Goal: Task Accomplishment & Management: Manage account settings

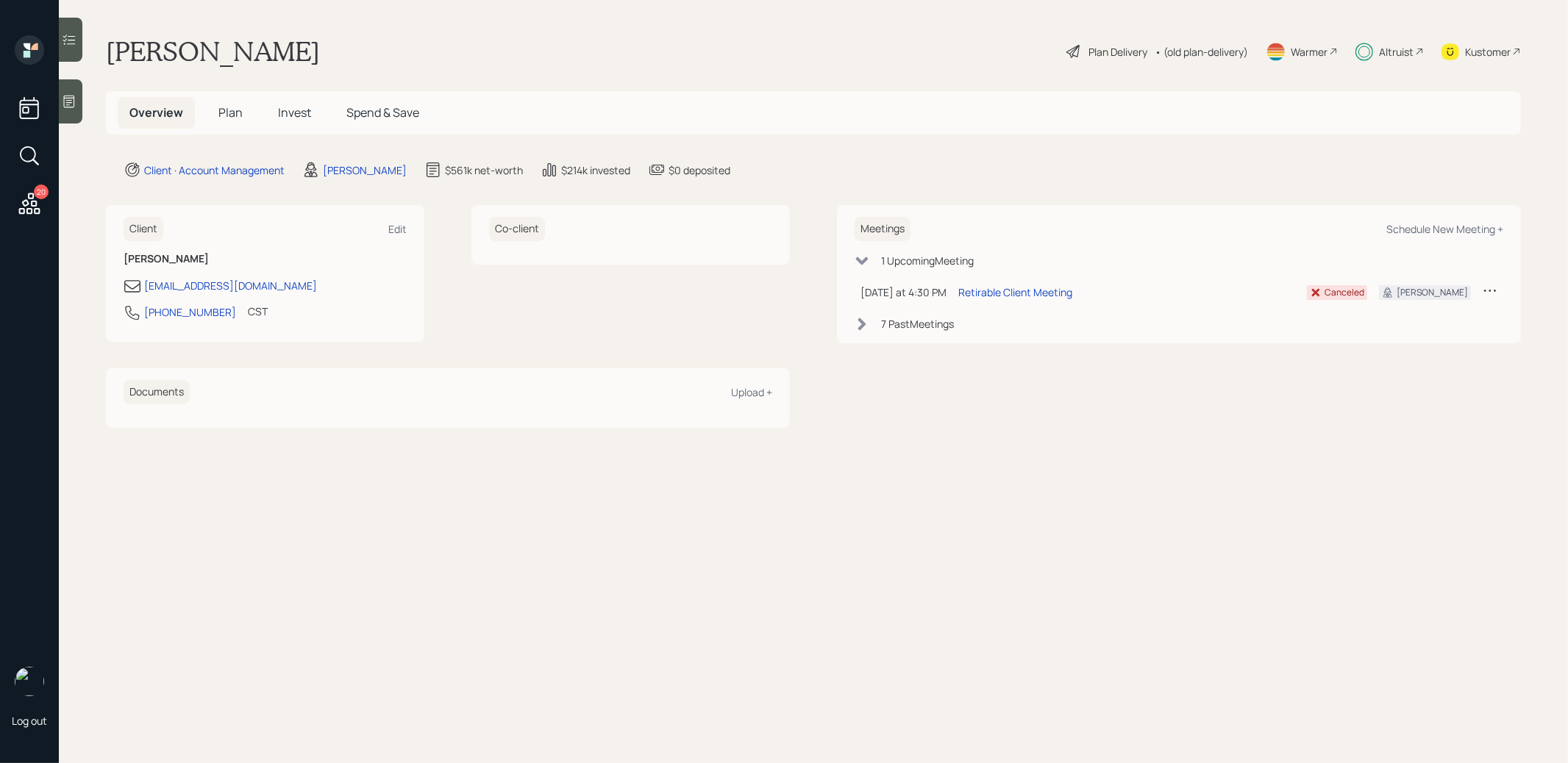
click at [229, 112] on span "Plan" at bounding box center [230, 113] width 24 height 17
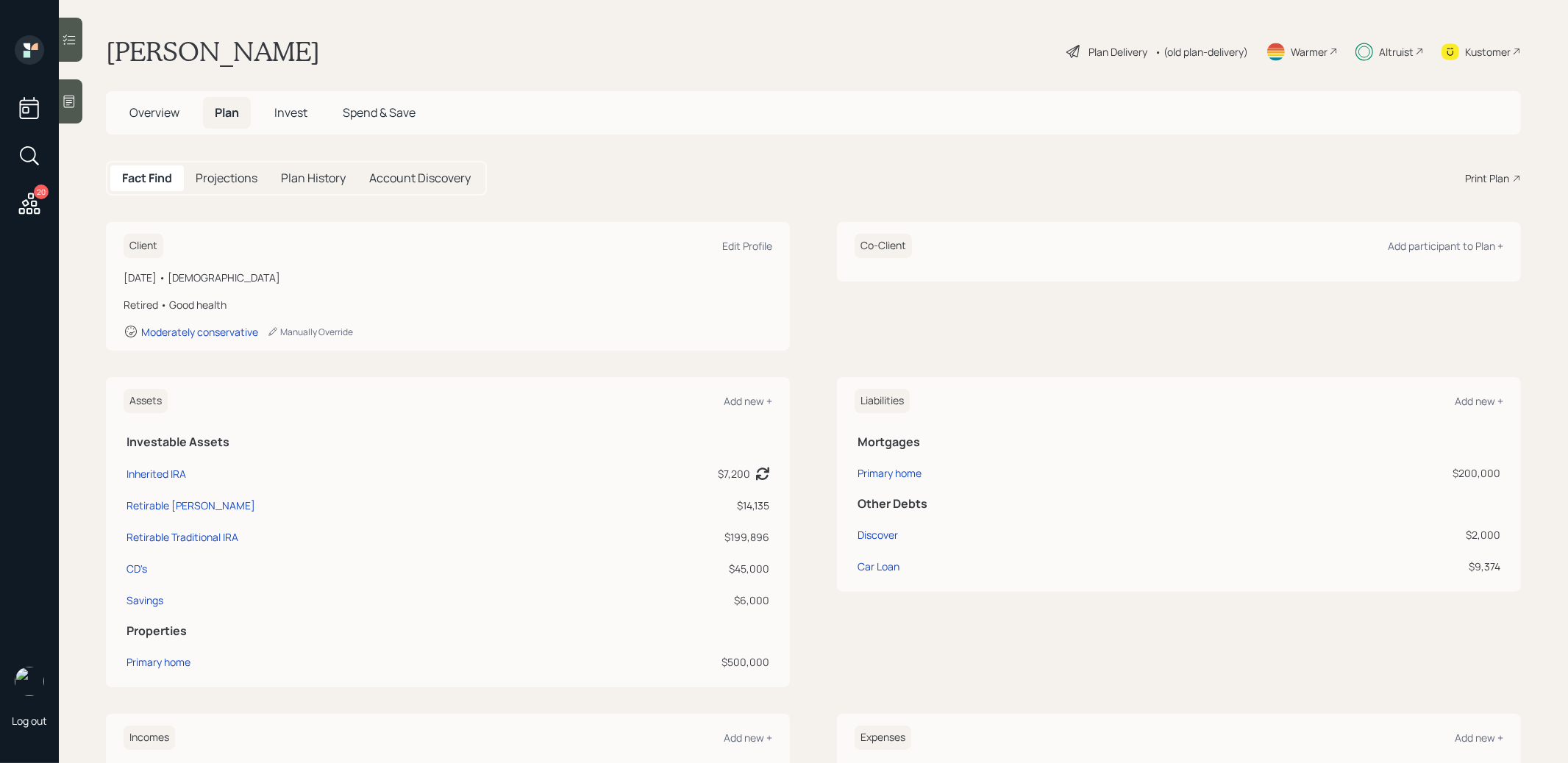
click at [295, 114] on span "Invest" at bounding box center [291, 113] width 33 height 17
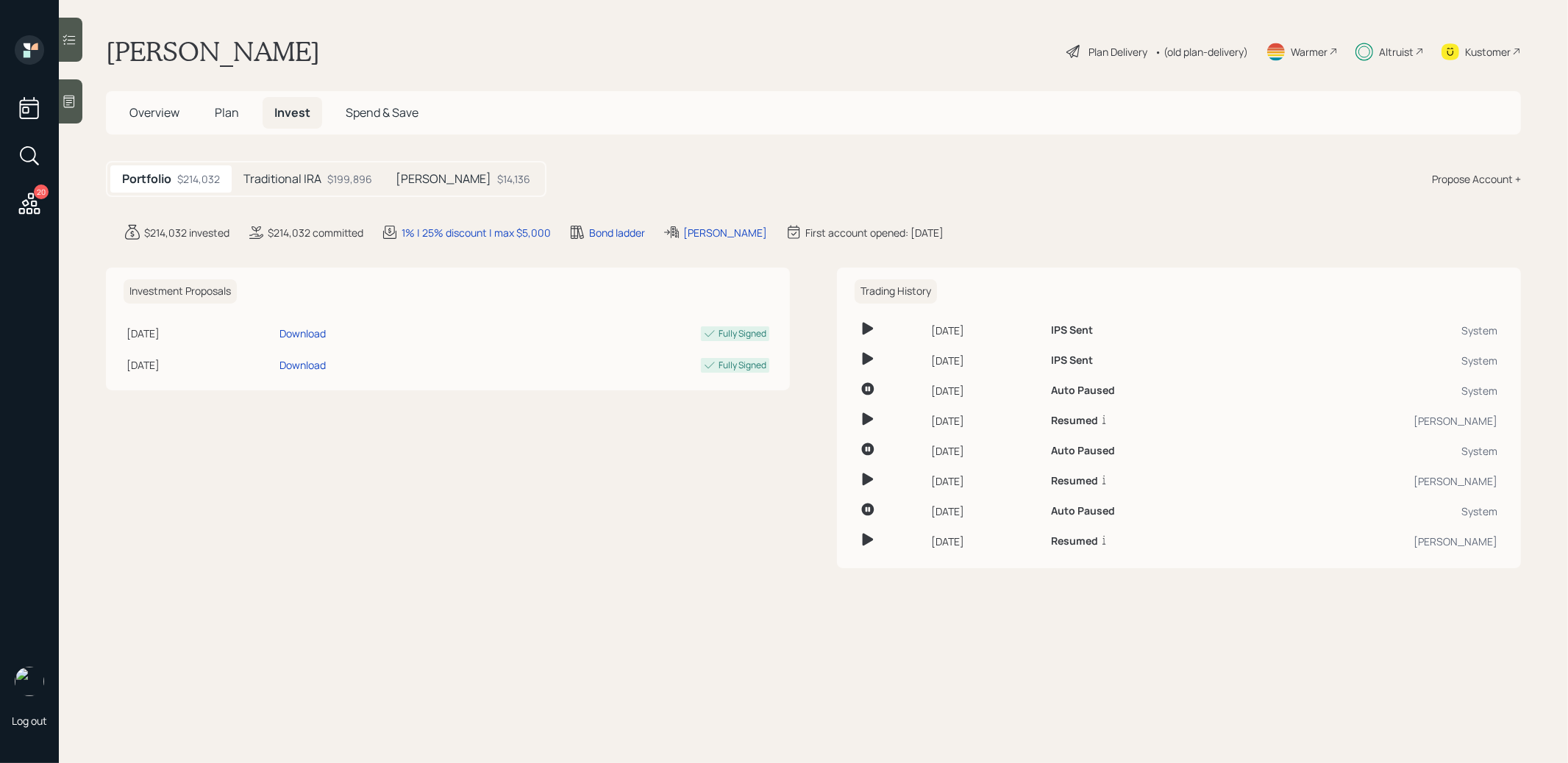
click at [302, 184] on h5 "Traditional IRA" at bounding box center [283, 179] width 78 height 14
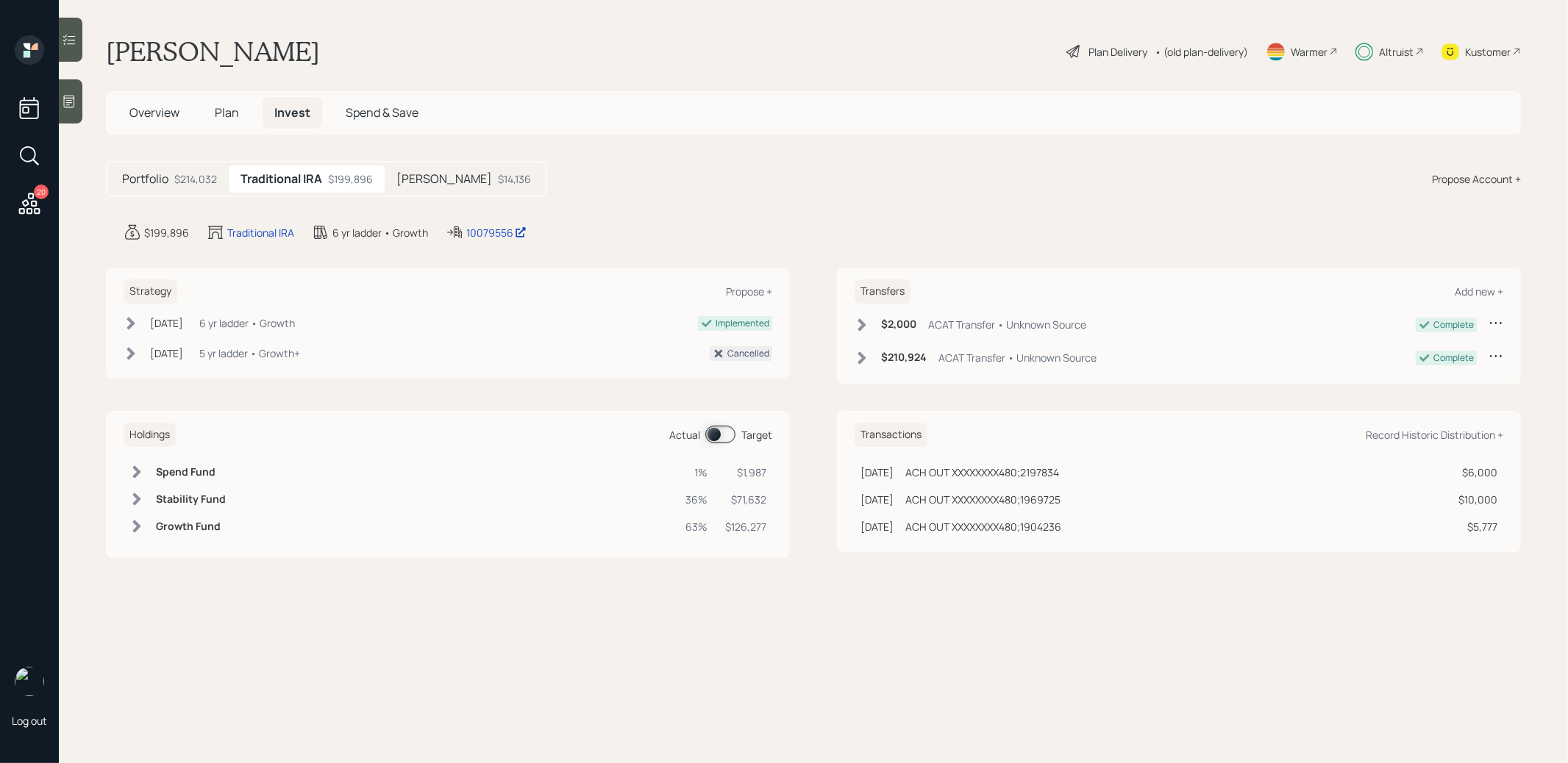
click at [711, 431] on span at bounding box center [720, 434] width 30 height 17
click at [219, 113] on span "Plan" at bounding box center [227, 113] width 24 height 17
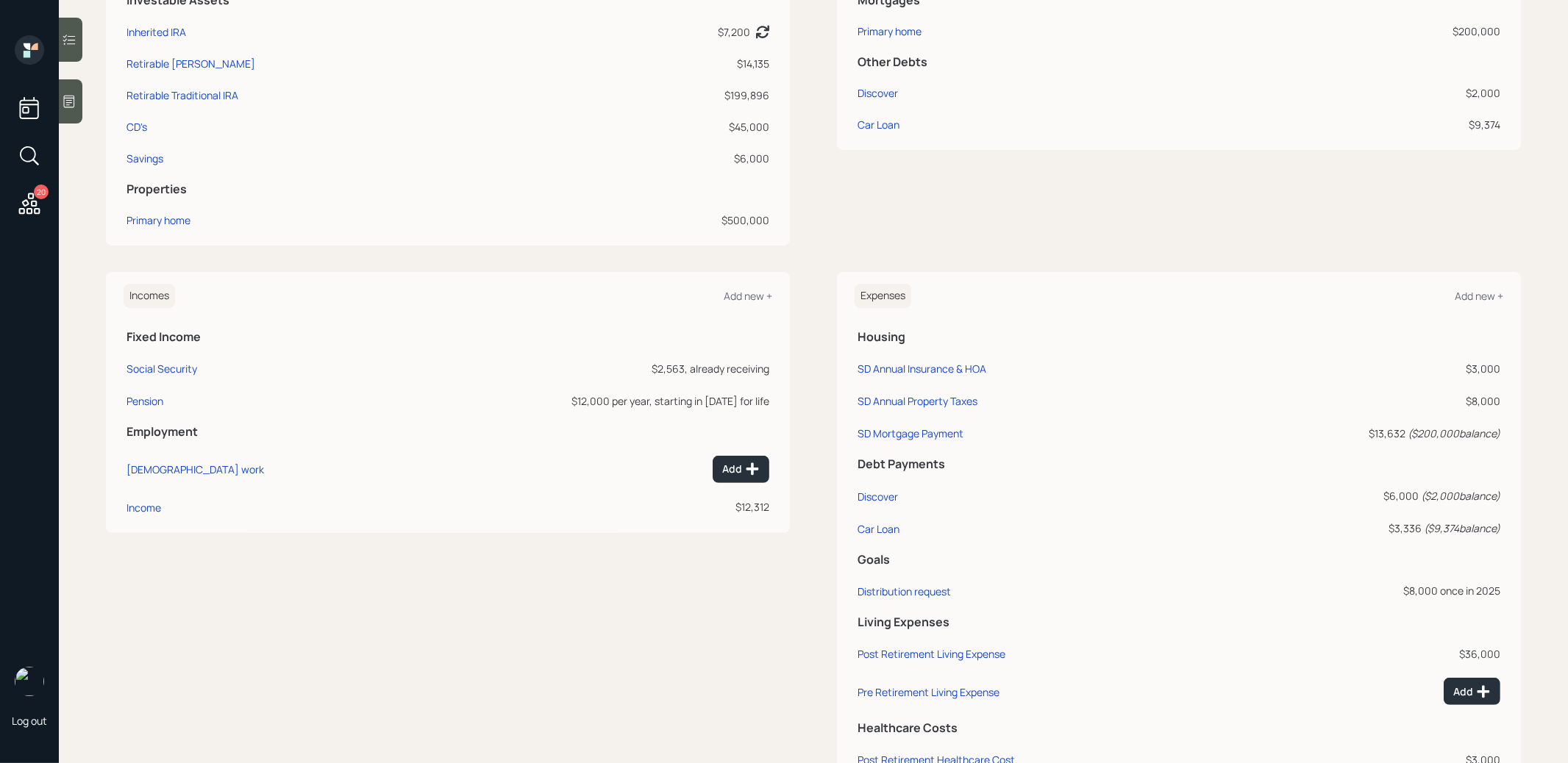
scroll to position [500, 0]
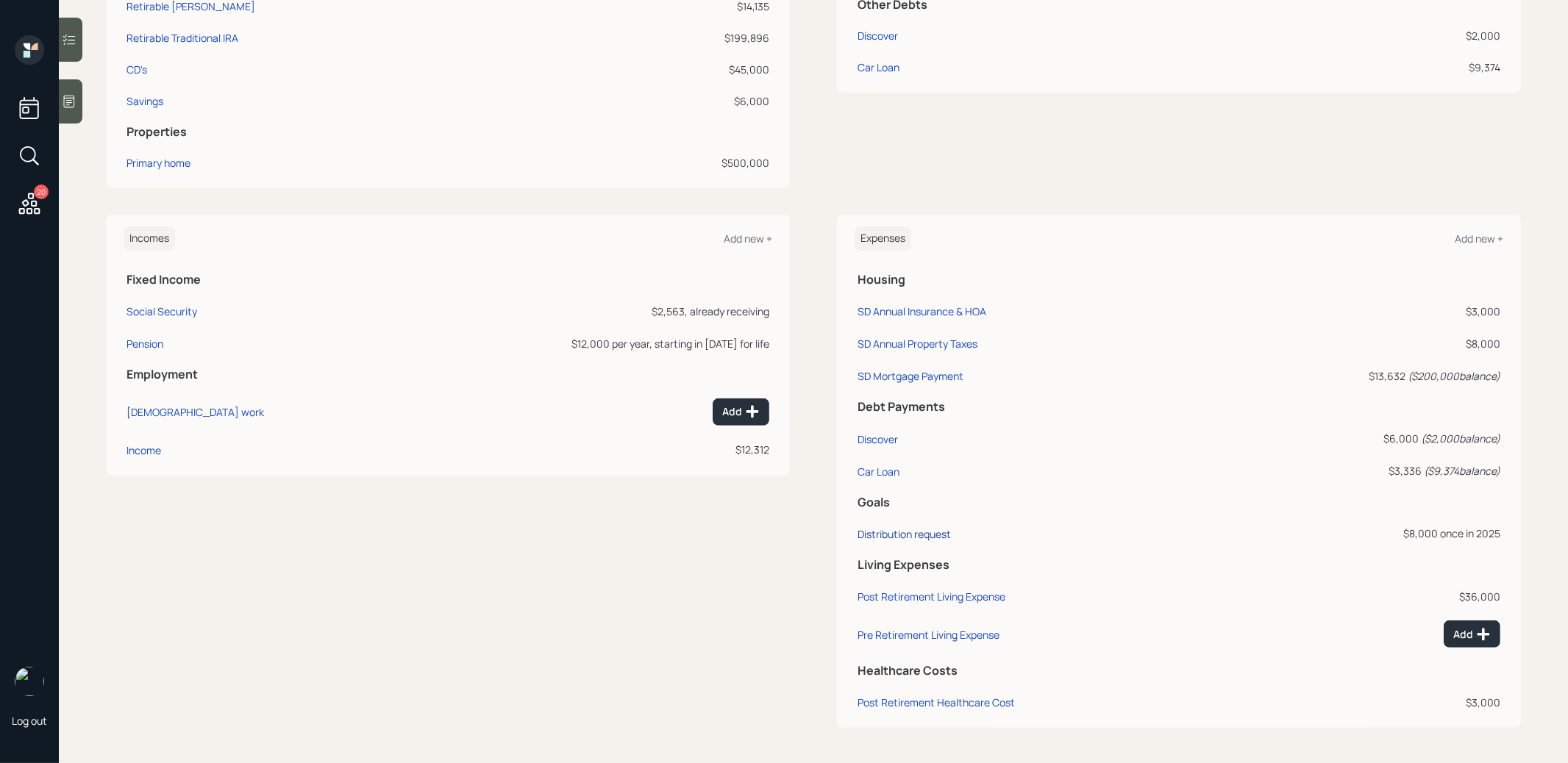
click at [892, 531] on div "Distribution request" at bounding box center [904, 534] width 93 height 14
select select "0"
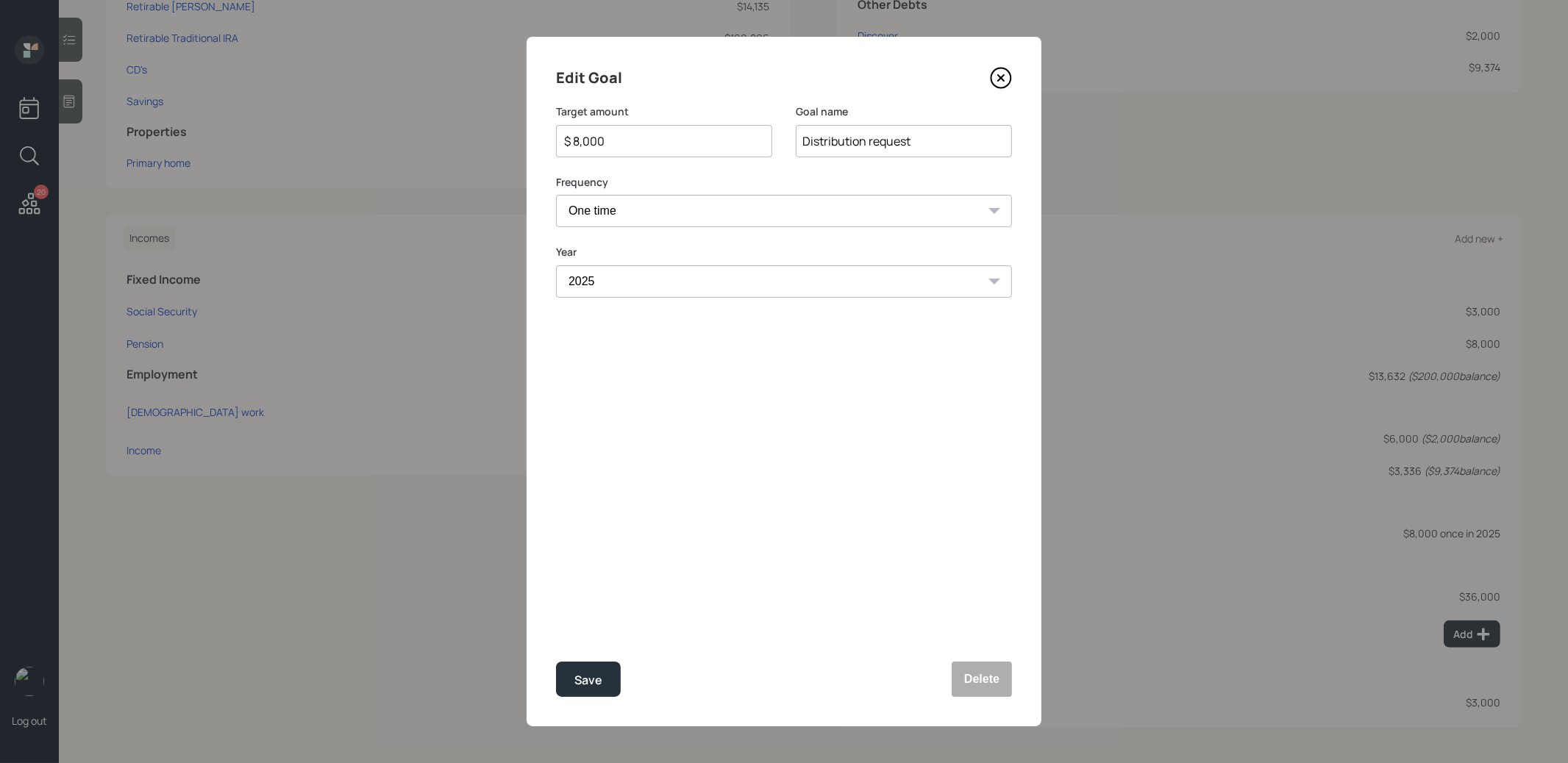
click at [646, 146] on input "$ 8,000" at bounding box center [658, 141] width 191 height 17
click at [601, 682] on div "Save" at bounding box center [588, 680] width 28 height 20
type input "$ 8,000"
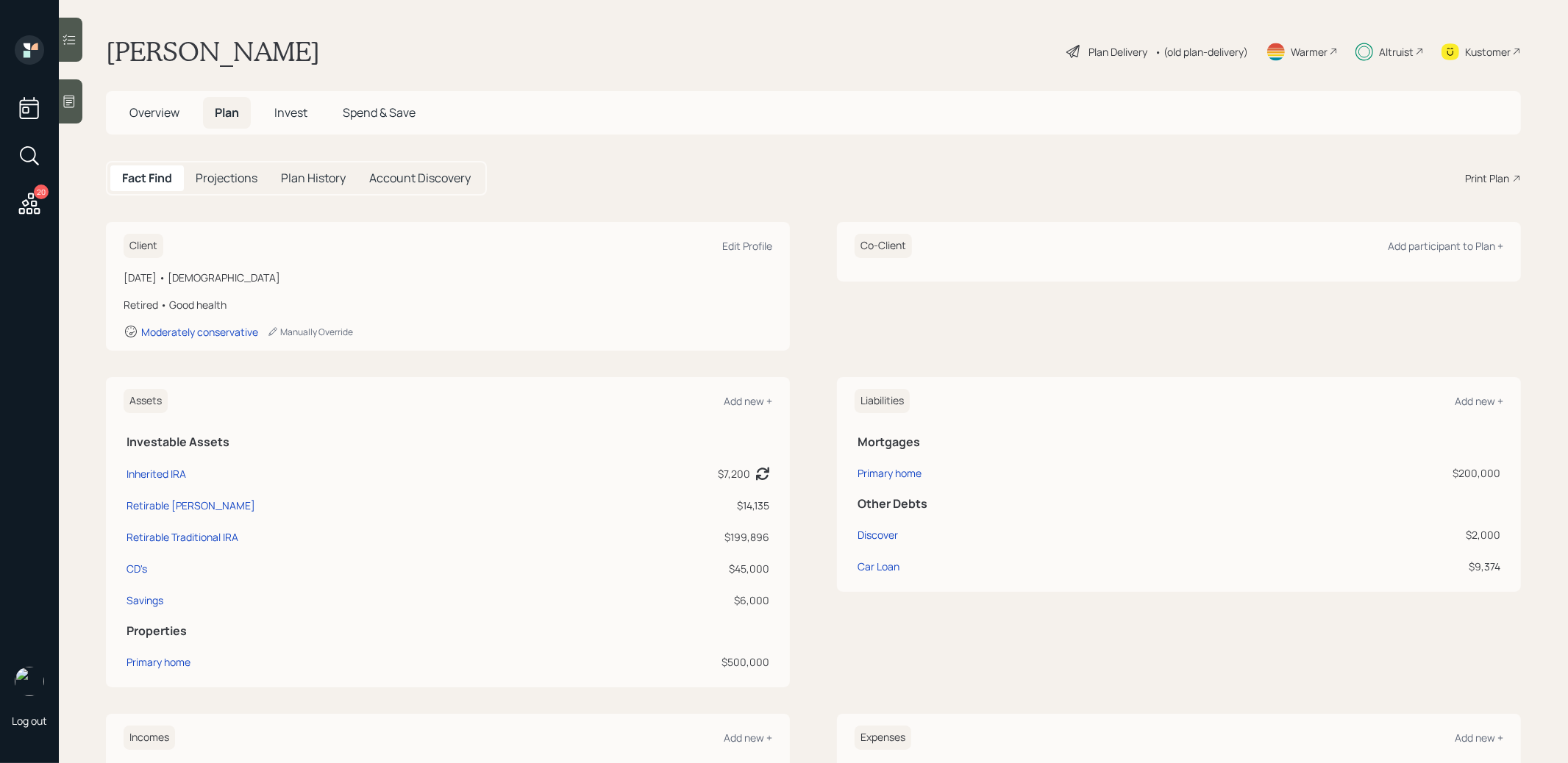
click at [284, 108] on span "Invest" at bounding box center [291, 113] width 33 height 17
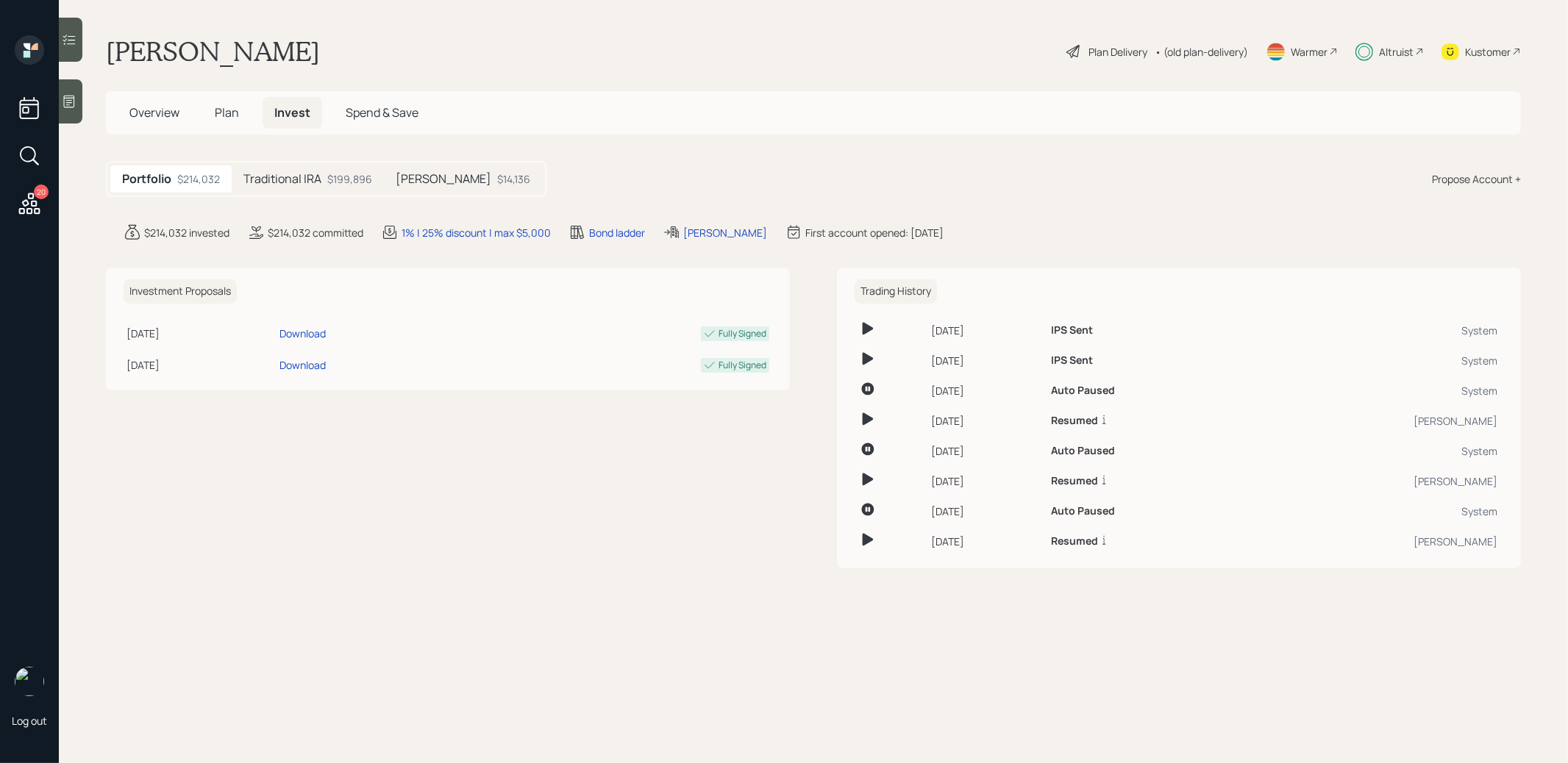
click at [323, 174] on div "Traditional IRA $199,896" at bounding box center [308, 179] width 152 height 27
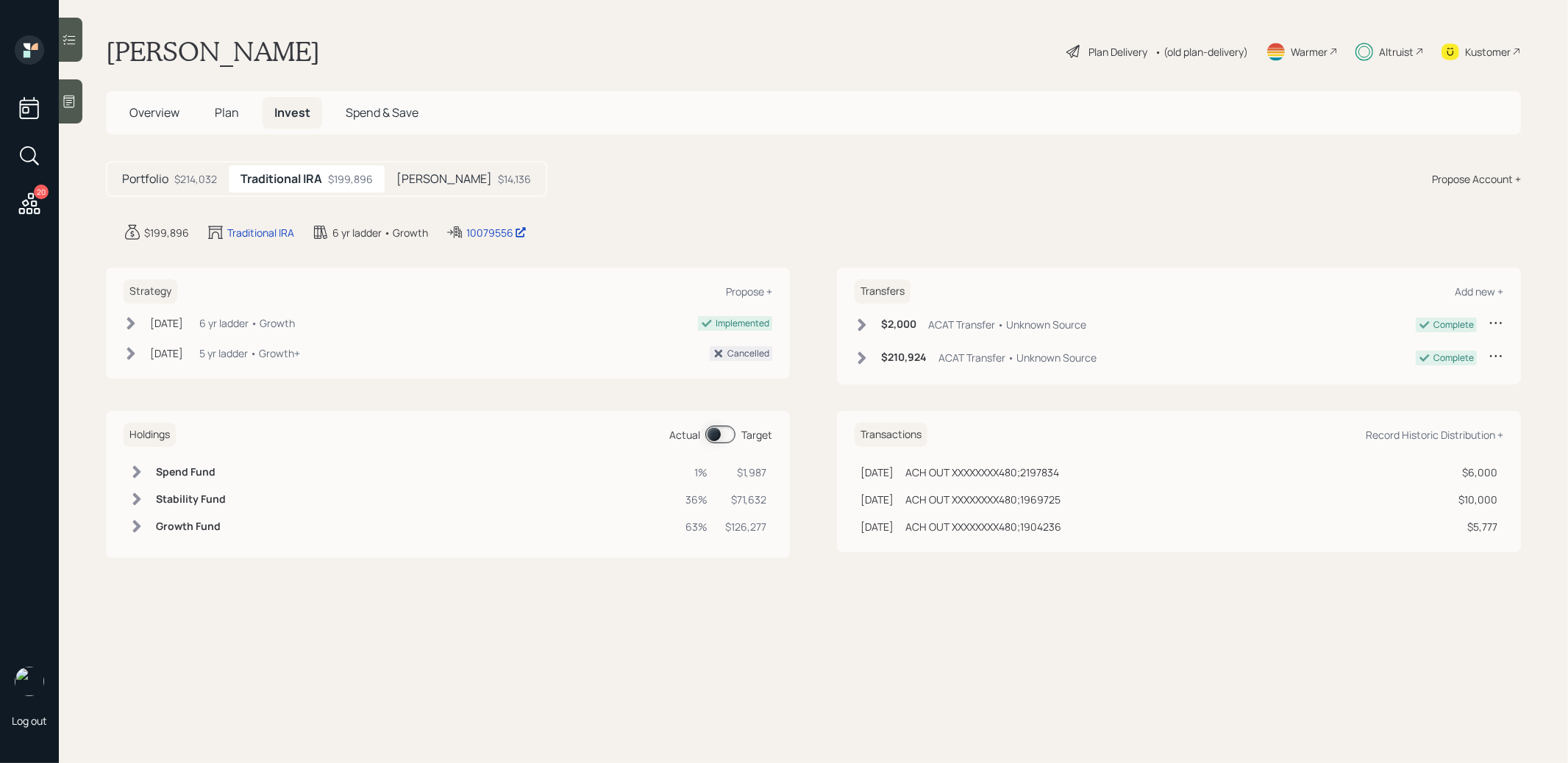
click at [712, 439] on span at bounding box center [720, 434] width 30 height 17
click at [729, 432] on span at bounding box center [720, 434] width 30 height 17
click at [222, 116] on span "Plan" at bounding box center [227, 113] width 24 height 17
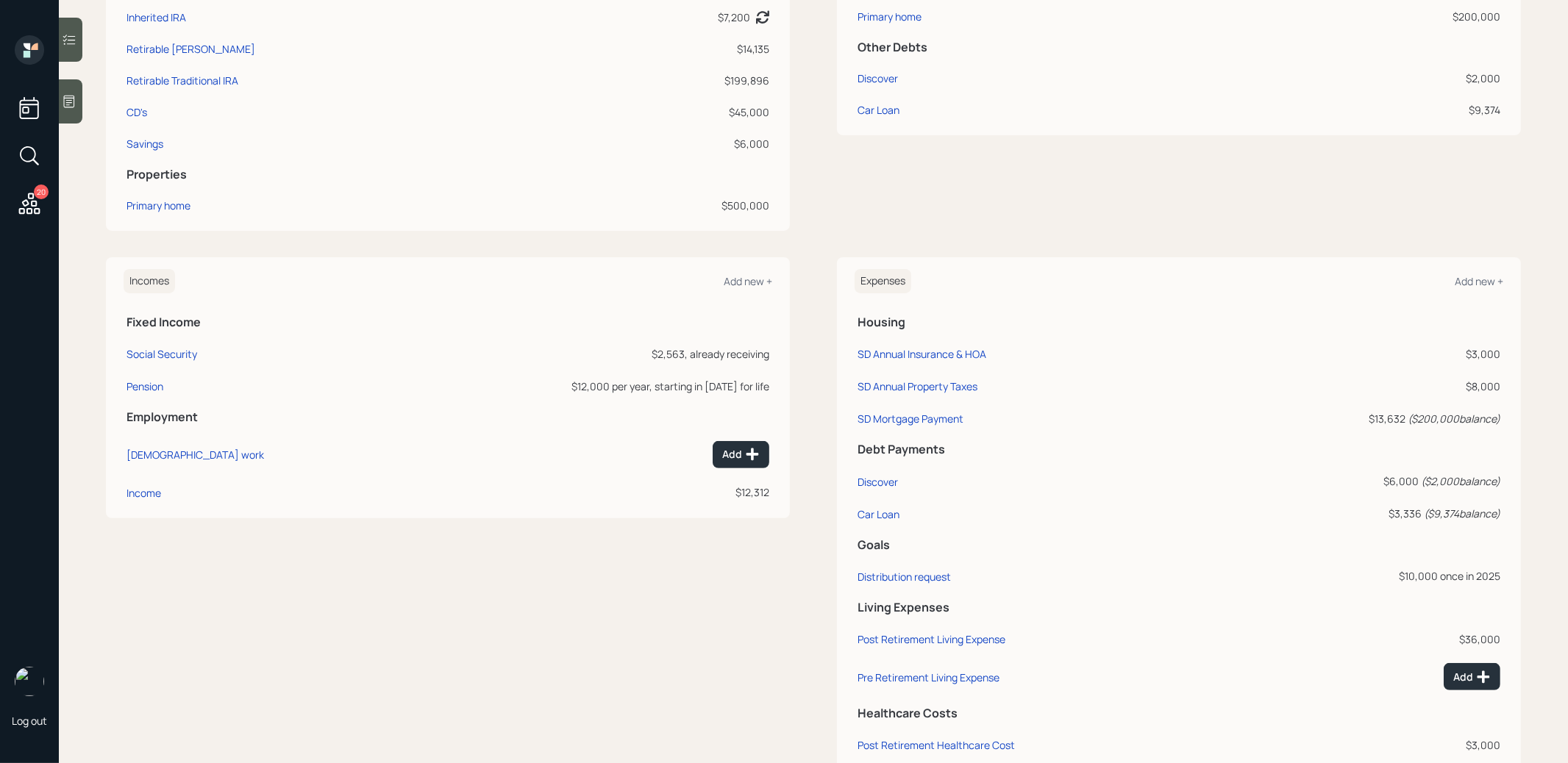
scroll to position [500, 0]
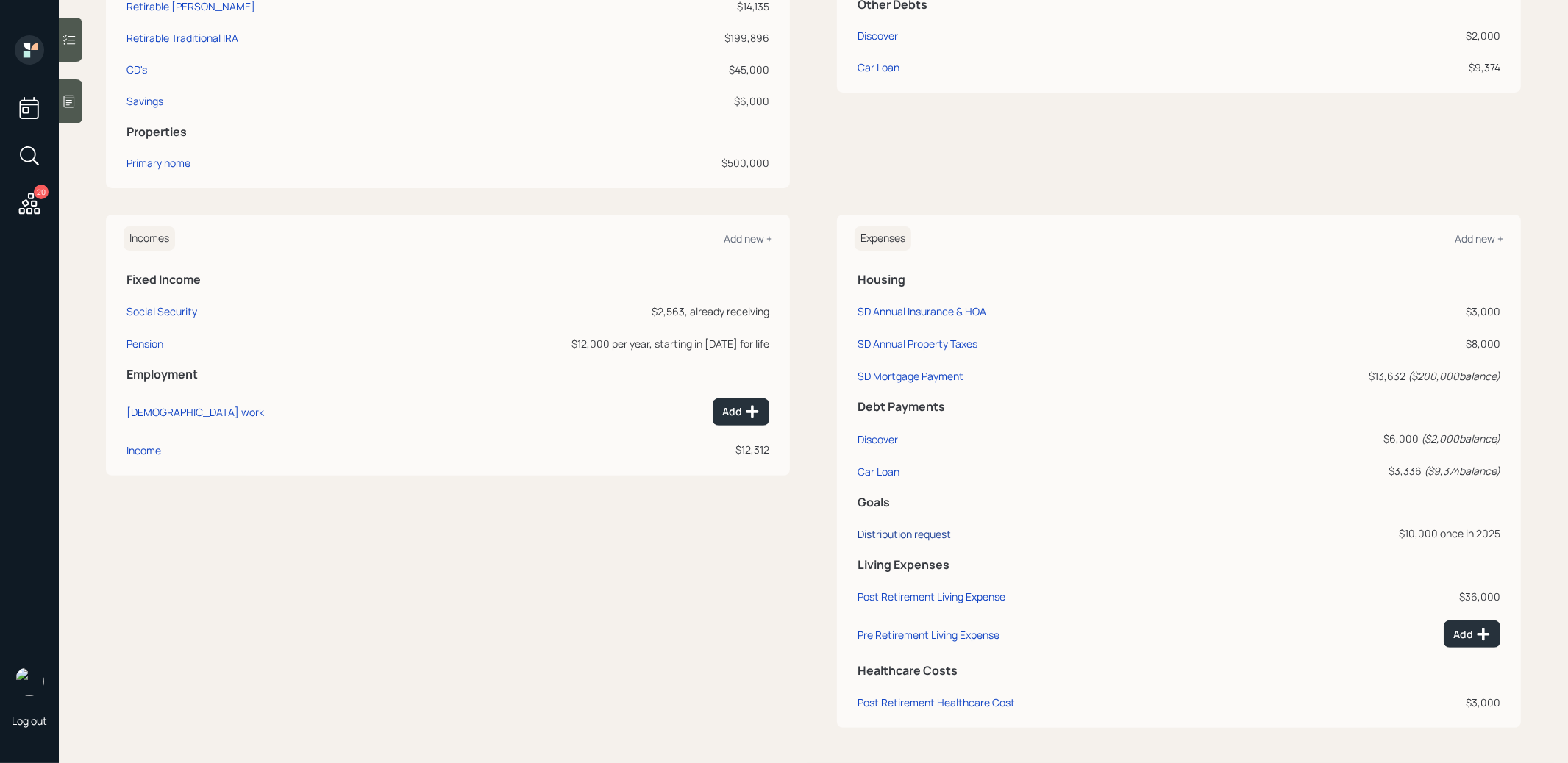
click at [903, 529] on div "Distribution request" at bounding box center [904, 534] width 93 height 14
select select "0"
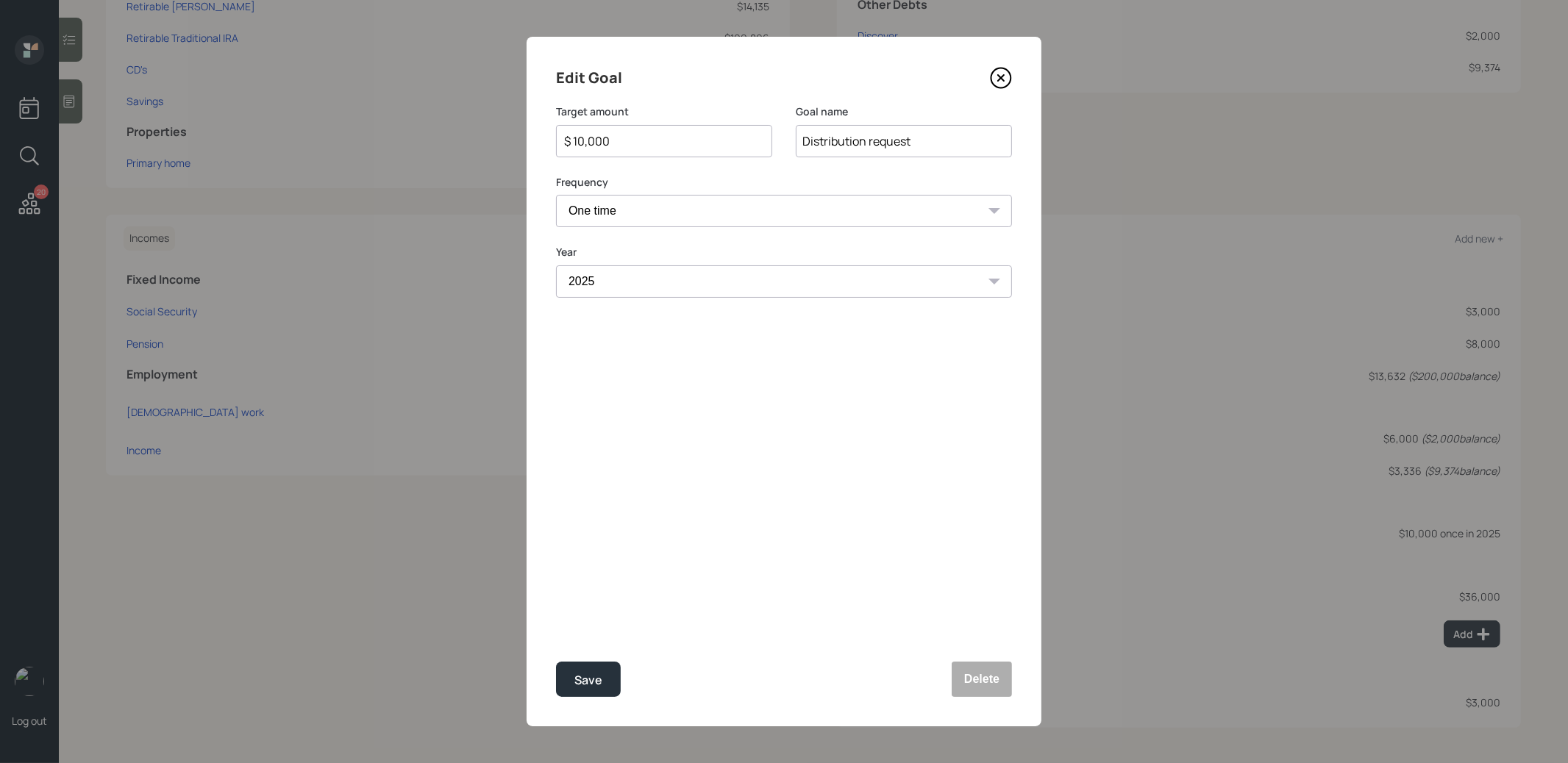
click at [620, 149] on input "$ 10,000" at bounding box center [658, 141] width 191 height 17
click at [586, 684] on div "Save" at bounding box center [588, 680] width 28 height 20
type input "$ 10,000"
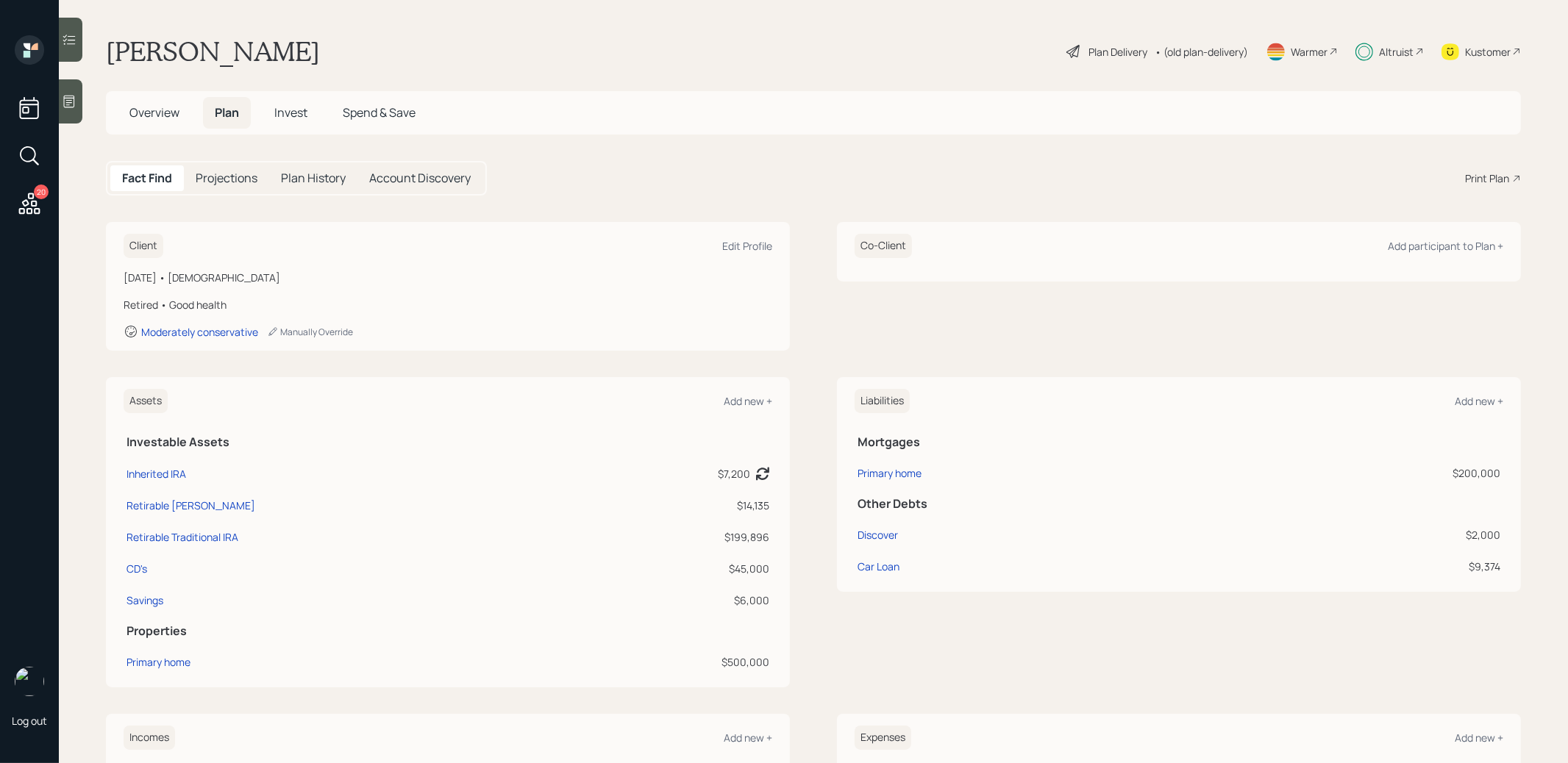
click at [290, 114] on span "Invest" at bounding box center [291, 113] width 33 height 17
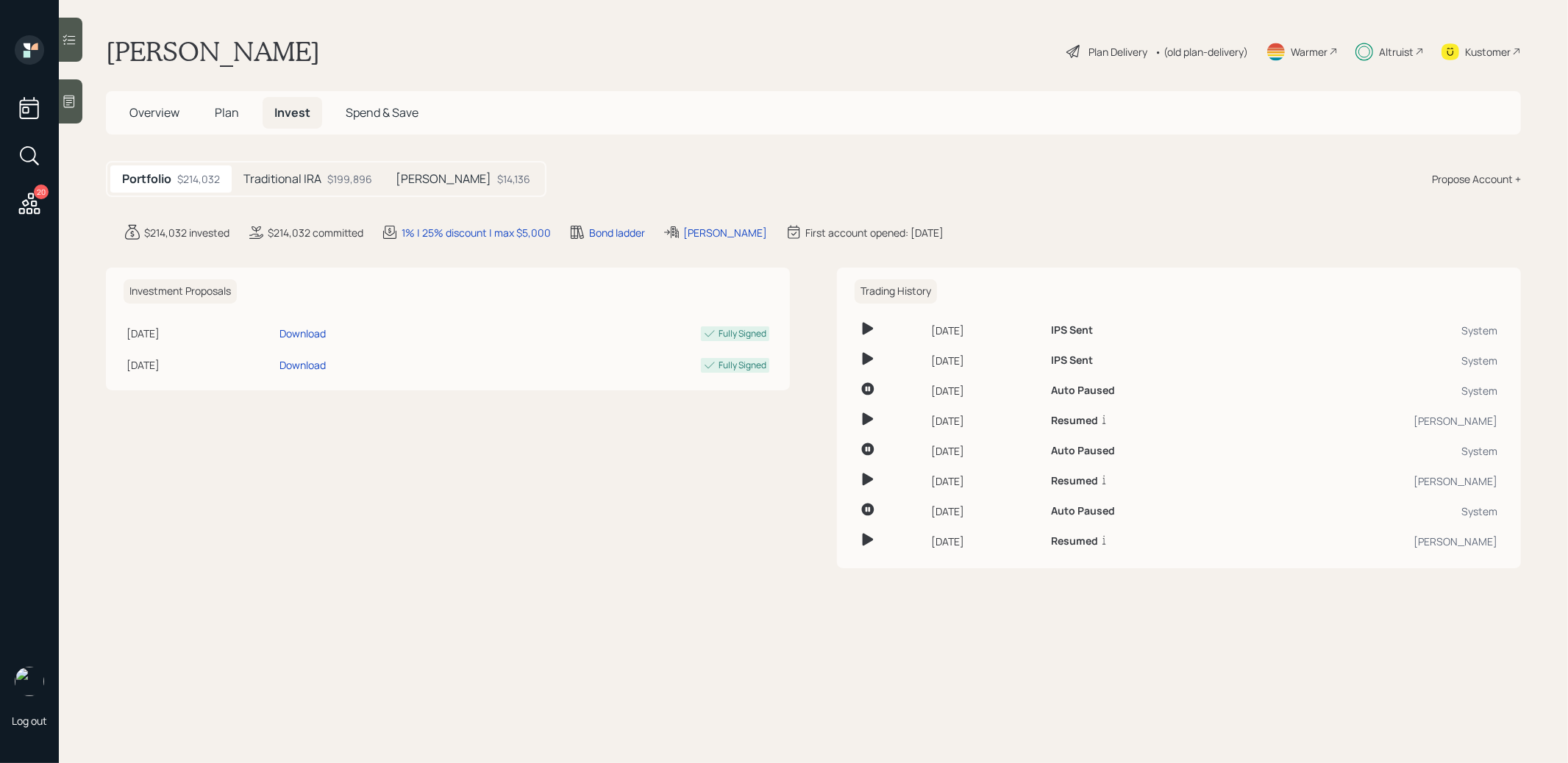
click at [320, 184] on h5 "Traditional IRA" at bounding box center [283, 179] width 78 height 14
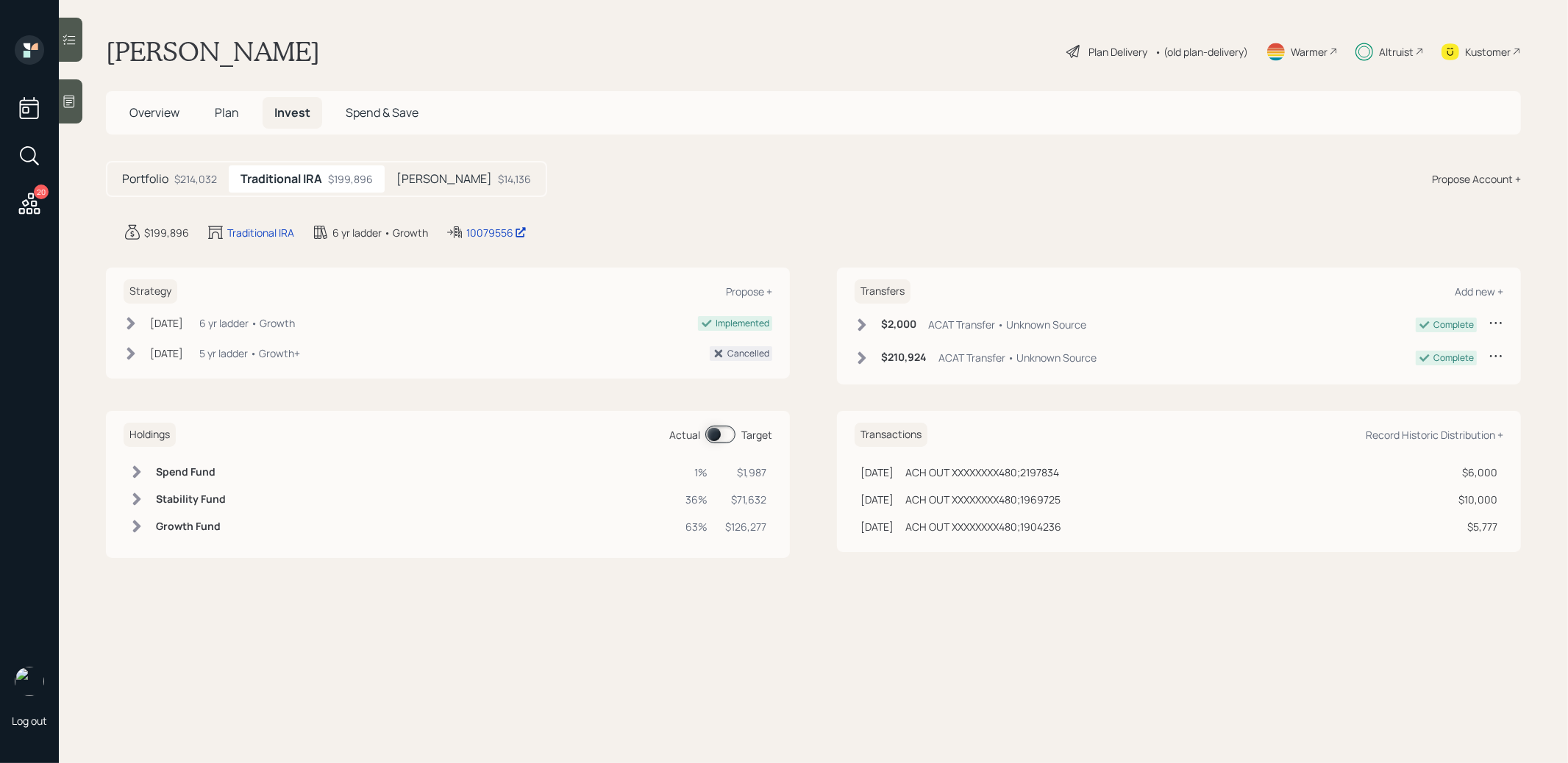
click at [717, 442] on span at bounding box center [720, 434] width 30 height 17
click at [724, 434] on span at bounding box center [720, 434] width 30 height 17
click at [712, 432] on span at bounding box center [720, 434] width 30 height 17
click at [723, 432] on span at bounding box center [720, 434] width 30 height 17
click at [714, 436] on span at bounding box center [720, 434] width 30 height 17
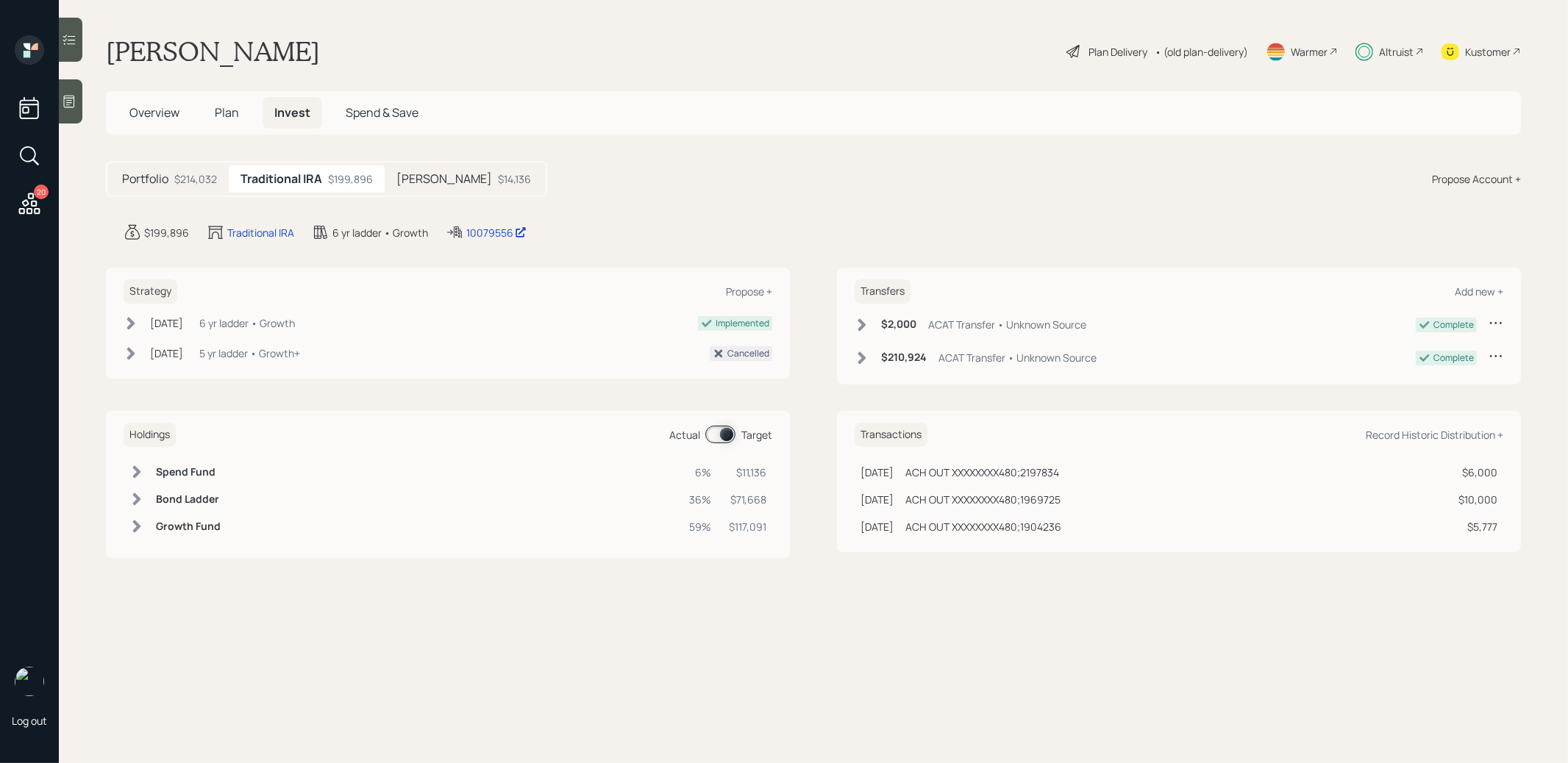
click at [1096, 53] on div "Plan Delivery" at bounding box center [1118, 52] width 59 height 16
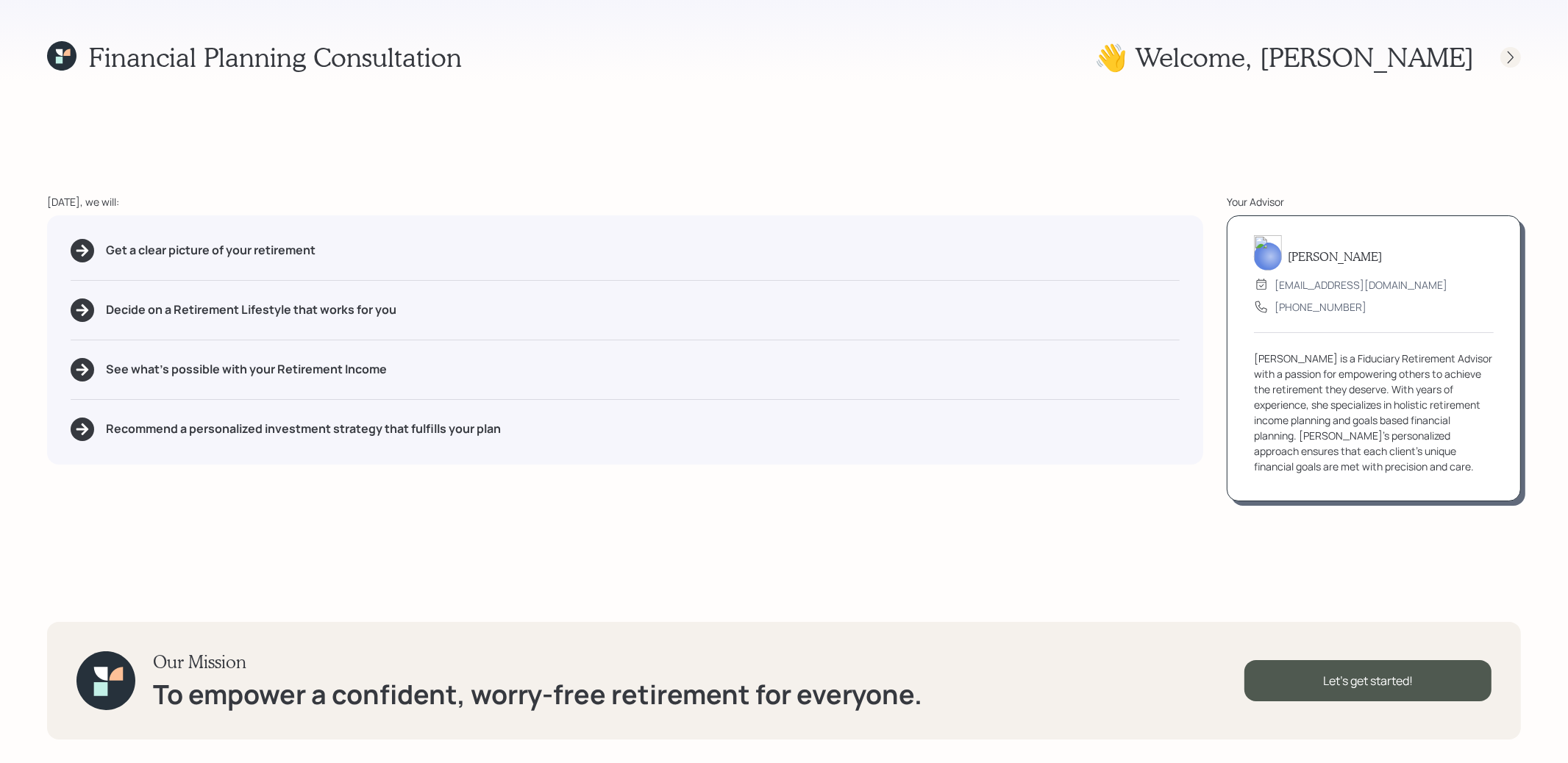
click at [1513, 57] on icon at bounding box center [1511, 57] width 15 height 15
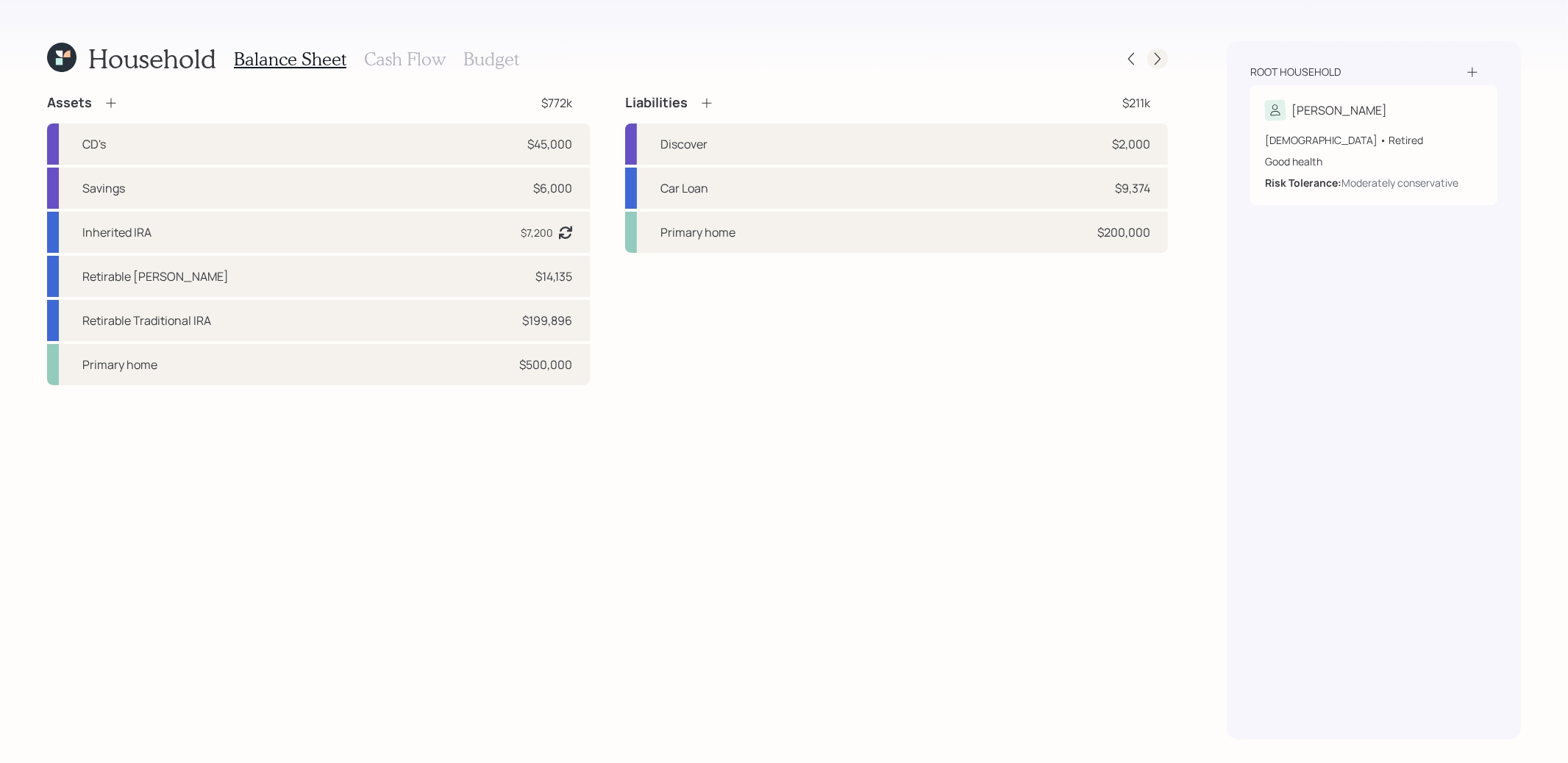
click at [1160, 60] on icon at bounding box center [1157, 59] width 15 height 15
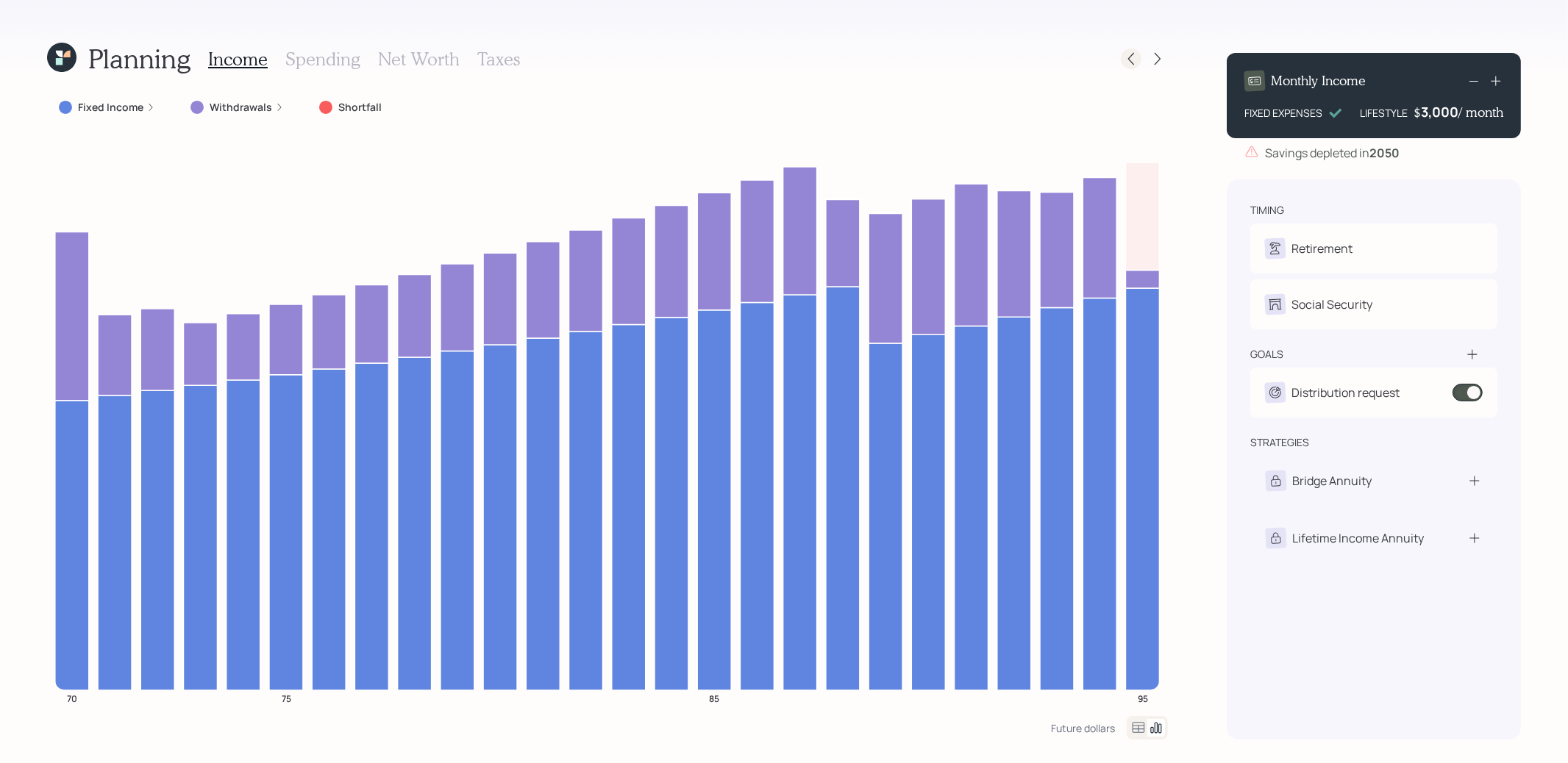
click at [1133, 62] on icon at bounding box center [1131, 59] width 15 height 15
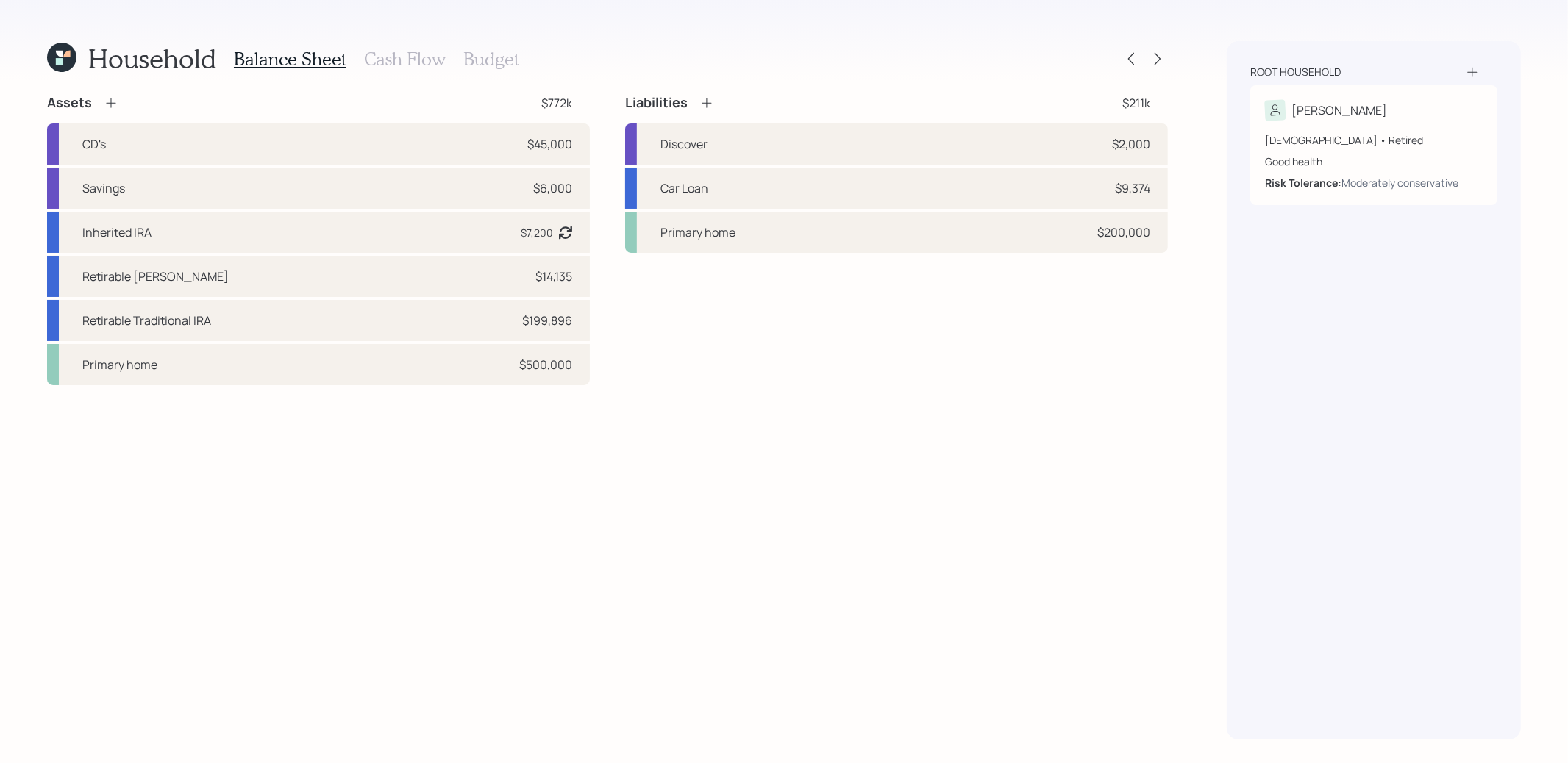
click at [59, 56] on icon at bounding box center [59, 53] width 7 height 7
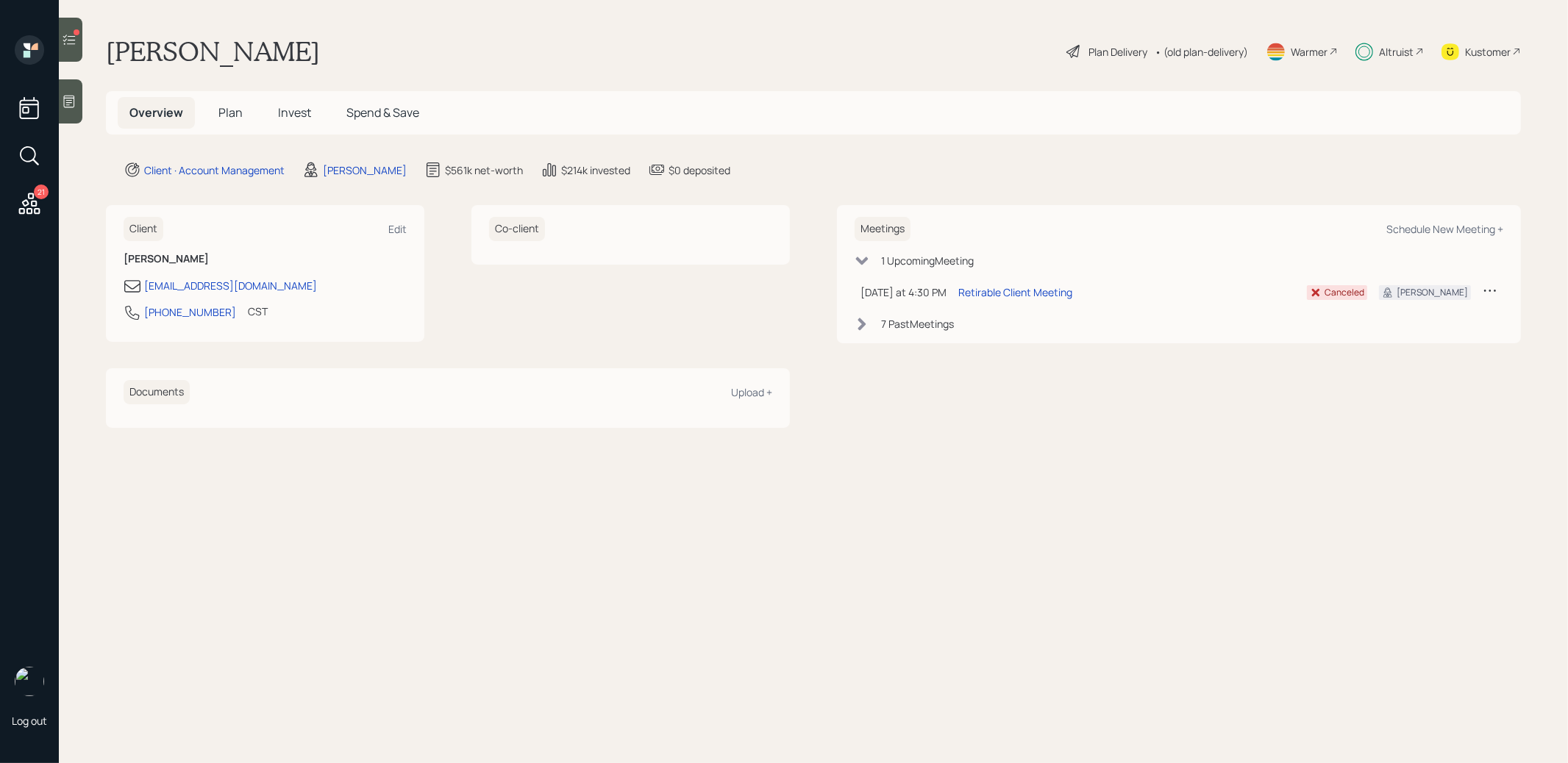
click at [227, 108] on span "Plan" at bounding box center [230, 113] width 24 height 17
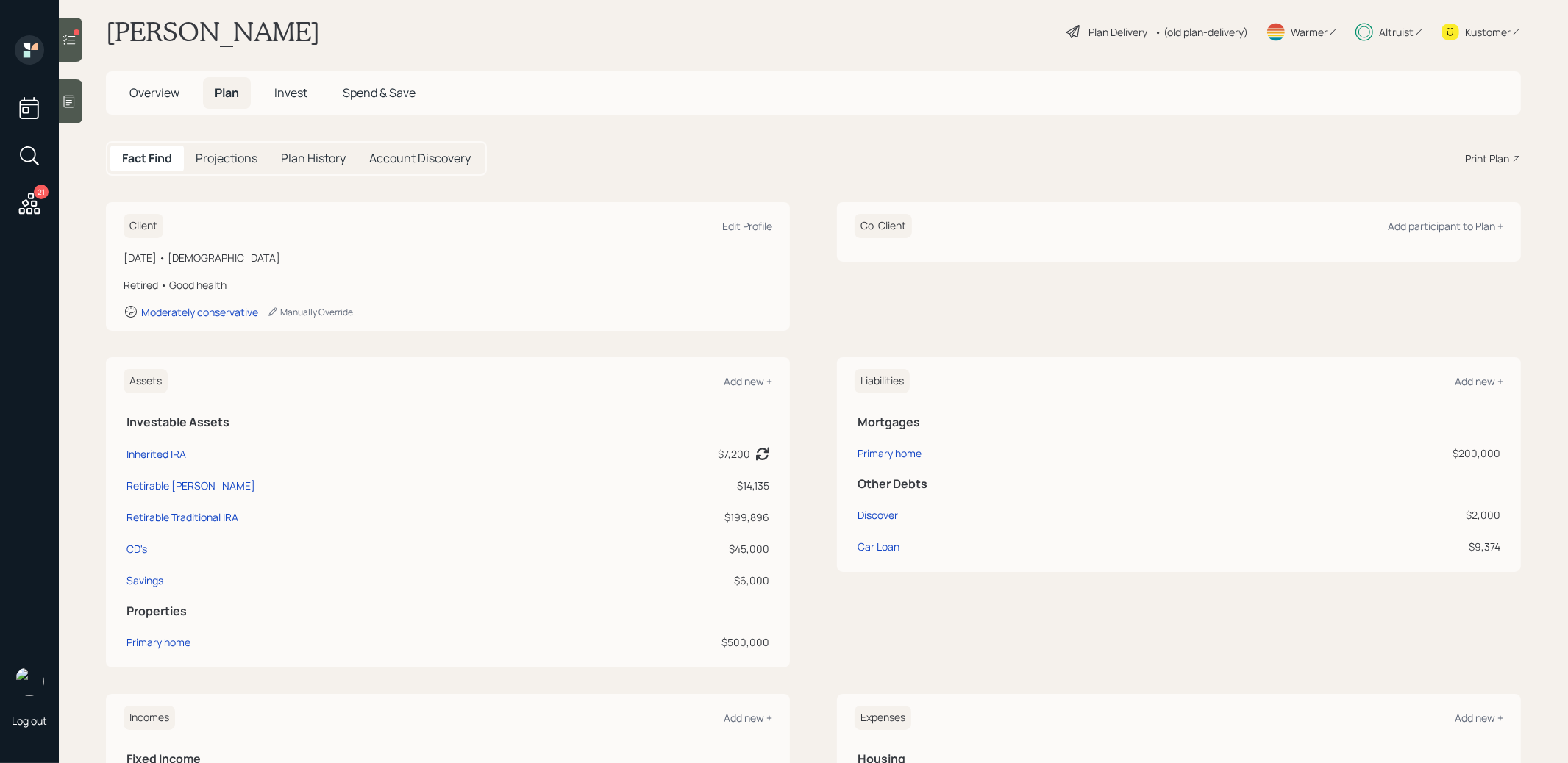
scroll to position [23, 0]
click at [304, 87] on span "Invest" at bounding box center [291, 89] width 33 height 17
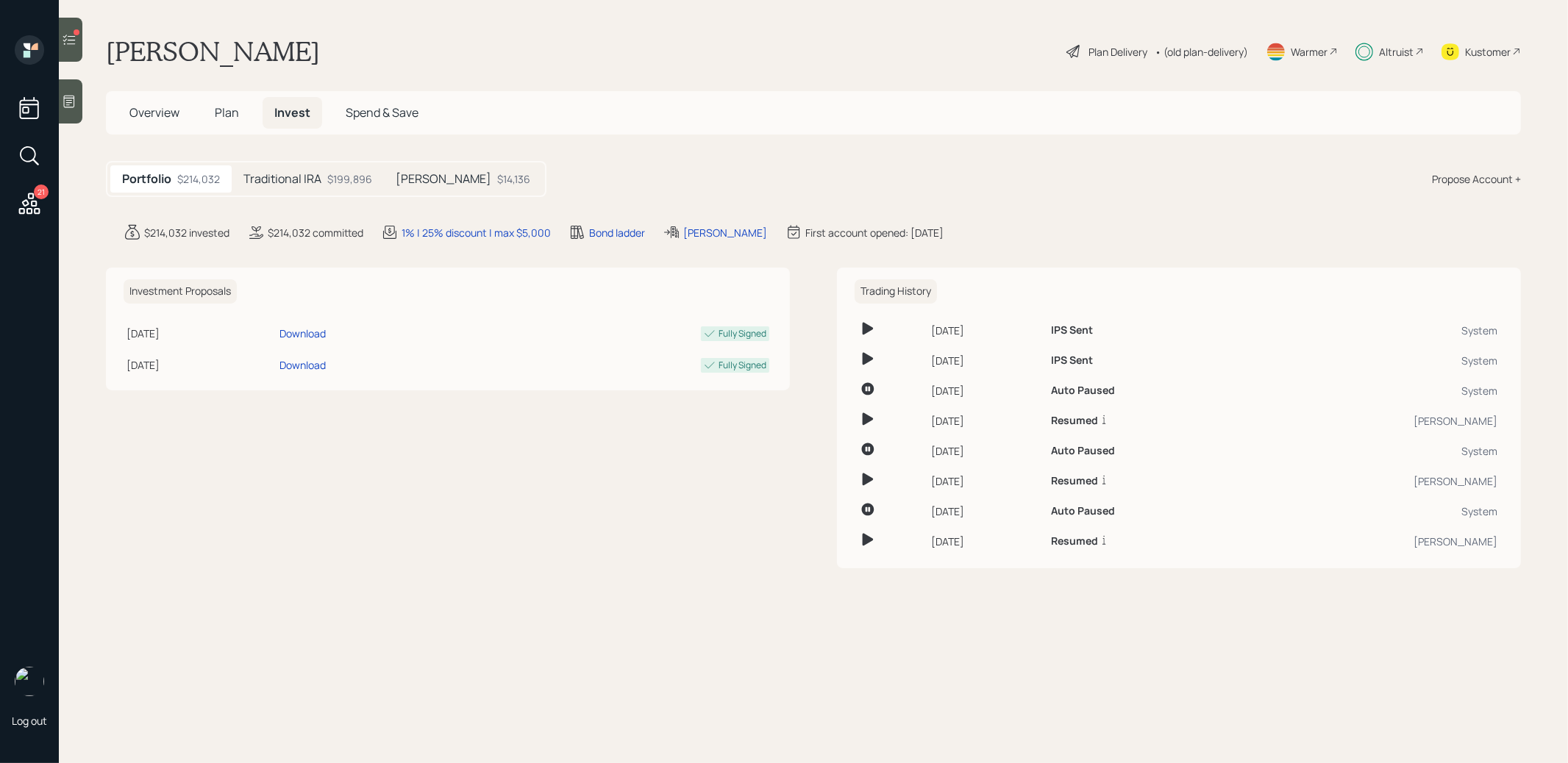
click at [228, 115] on span "Plan" at bounding box center [227, 113] width 24 height 17
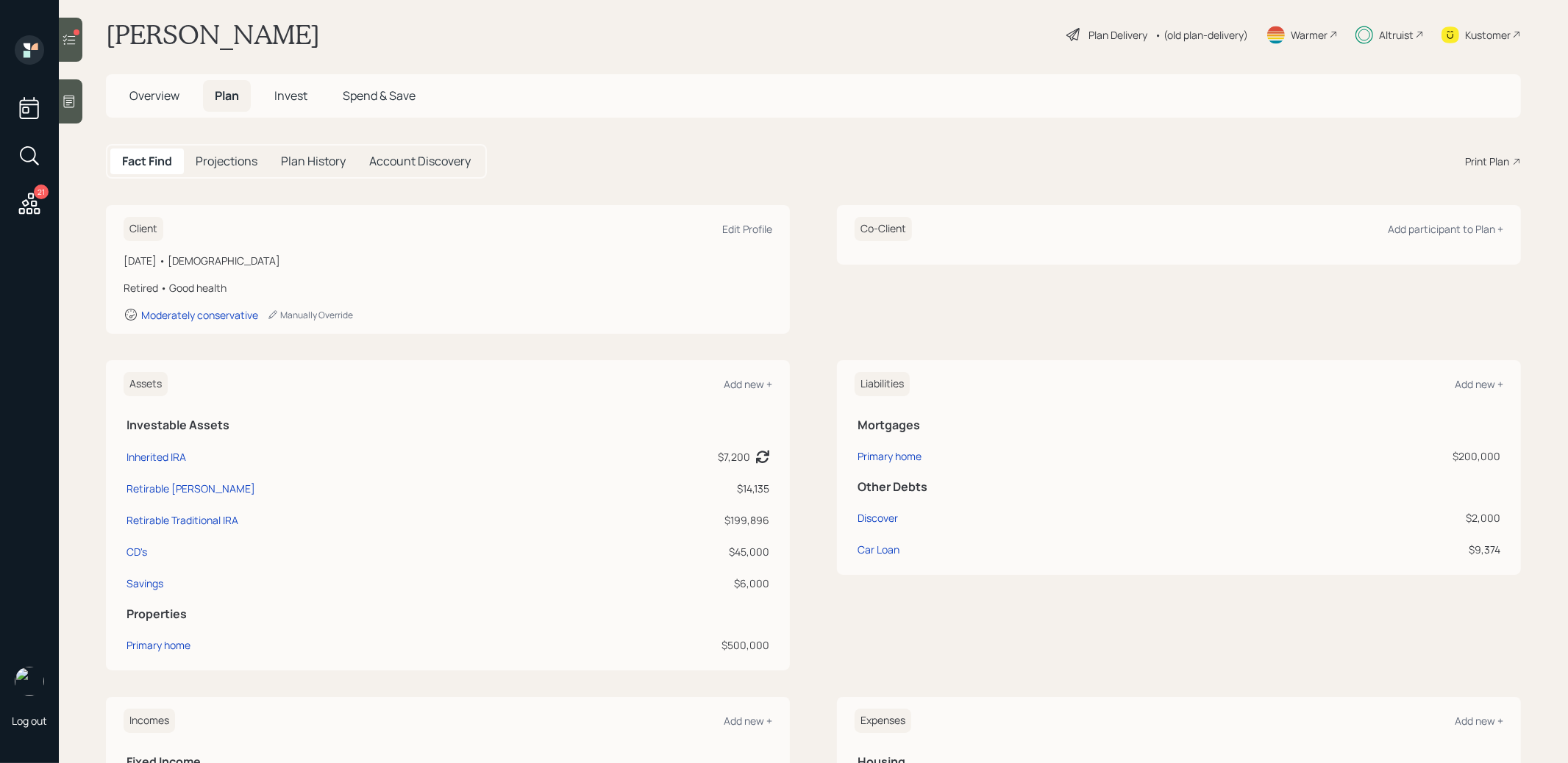
scroll to position [17, 0]
click at [135, 546] on div "CD's" at bounding box center [136, 551] width 20 height 16
select select "emergency_fund"
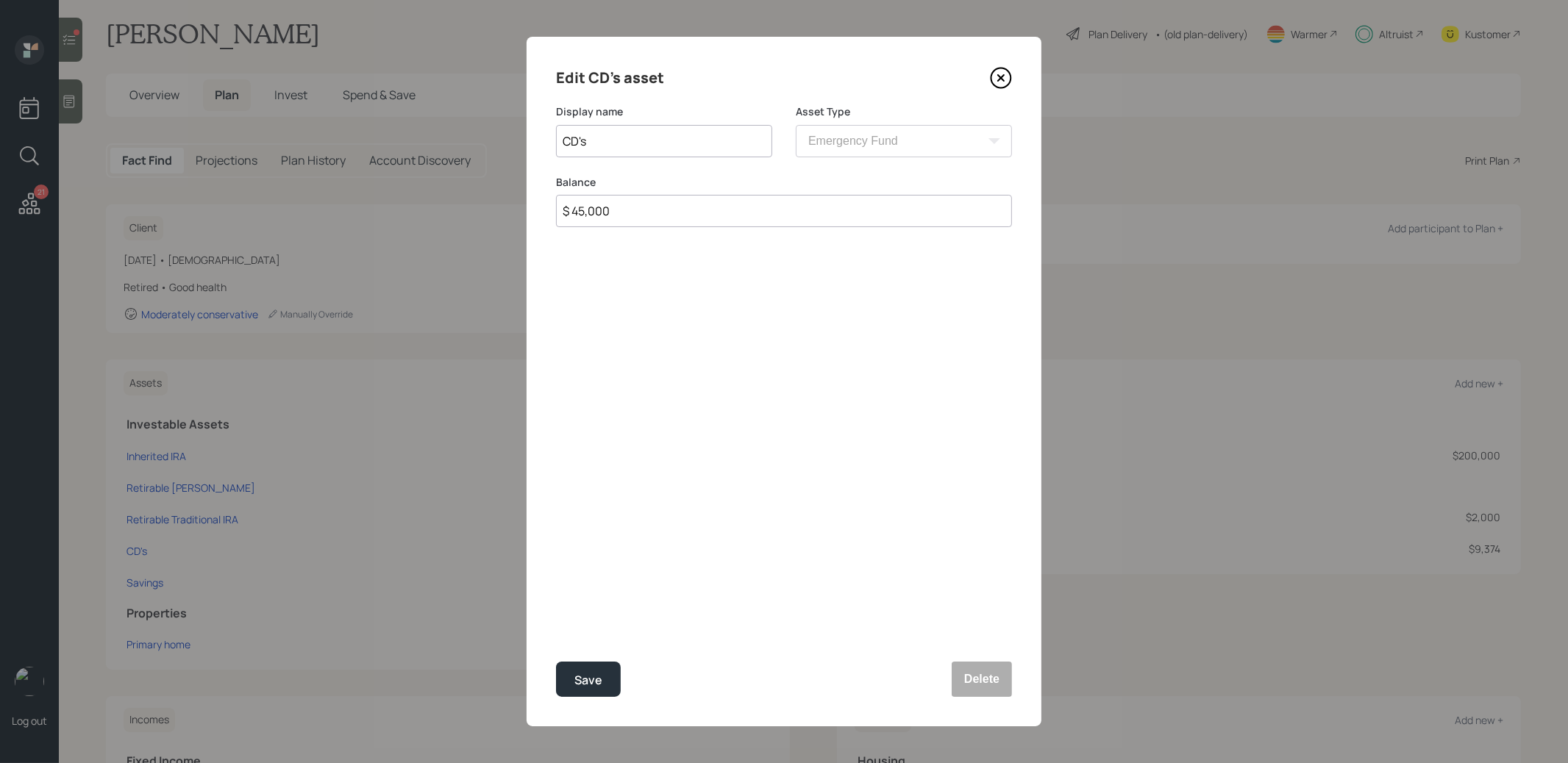
click at [999, 77] on icon at bounding box center [1000, 77] width 22 height 22
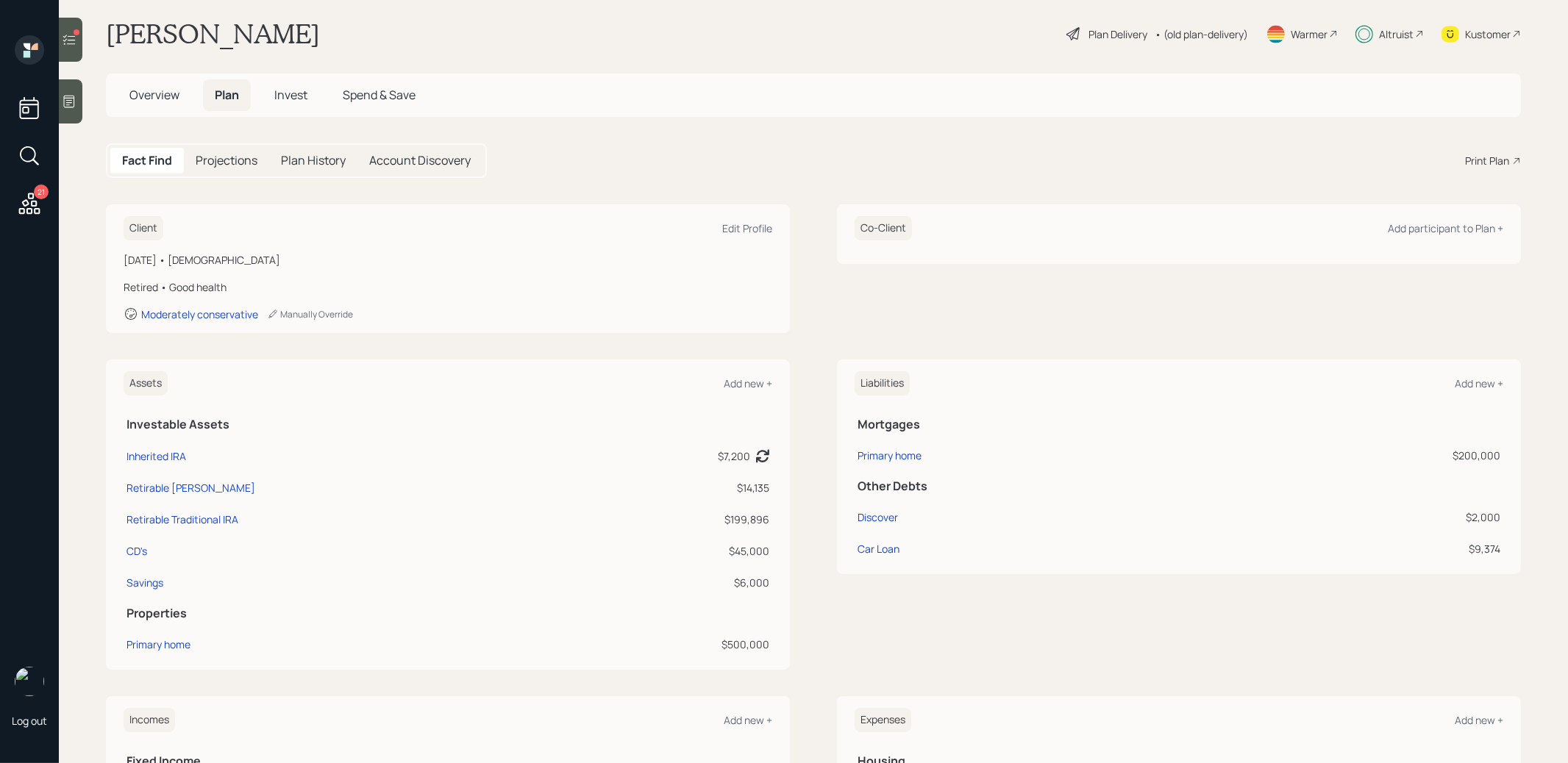
click at [66, 50] on div at bounding box center [70, 39] width 23 height 44
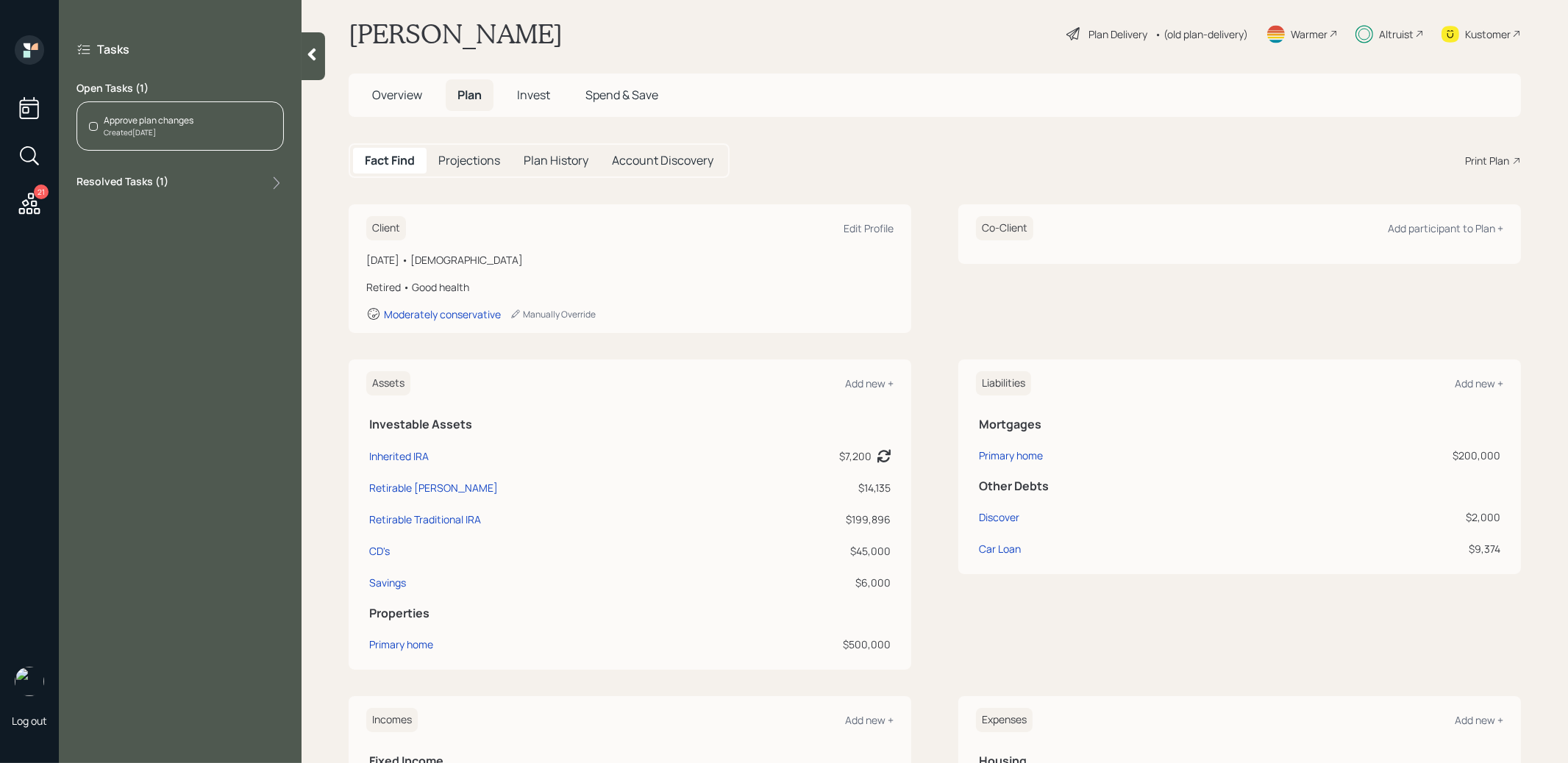
click at [168, 128] on div "Created Today" at bounding box center [148, 132] width 89 height 11
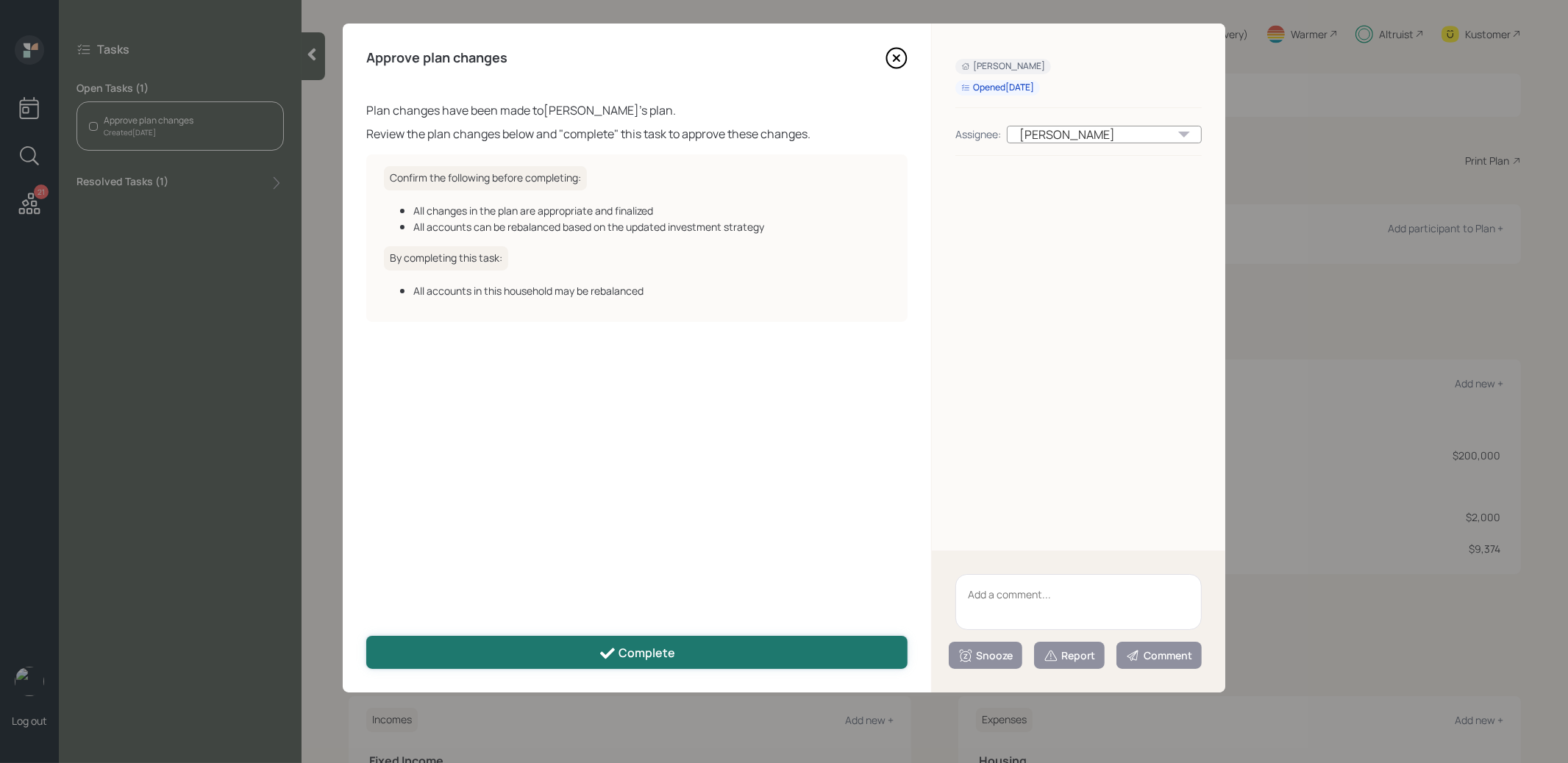
click at [581, 647] on button "Complete" at bounding box center [637, 652] width 541 height 33
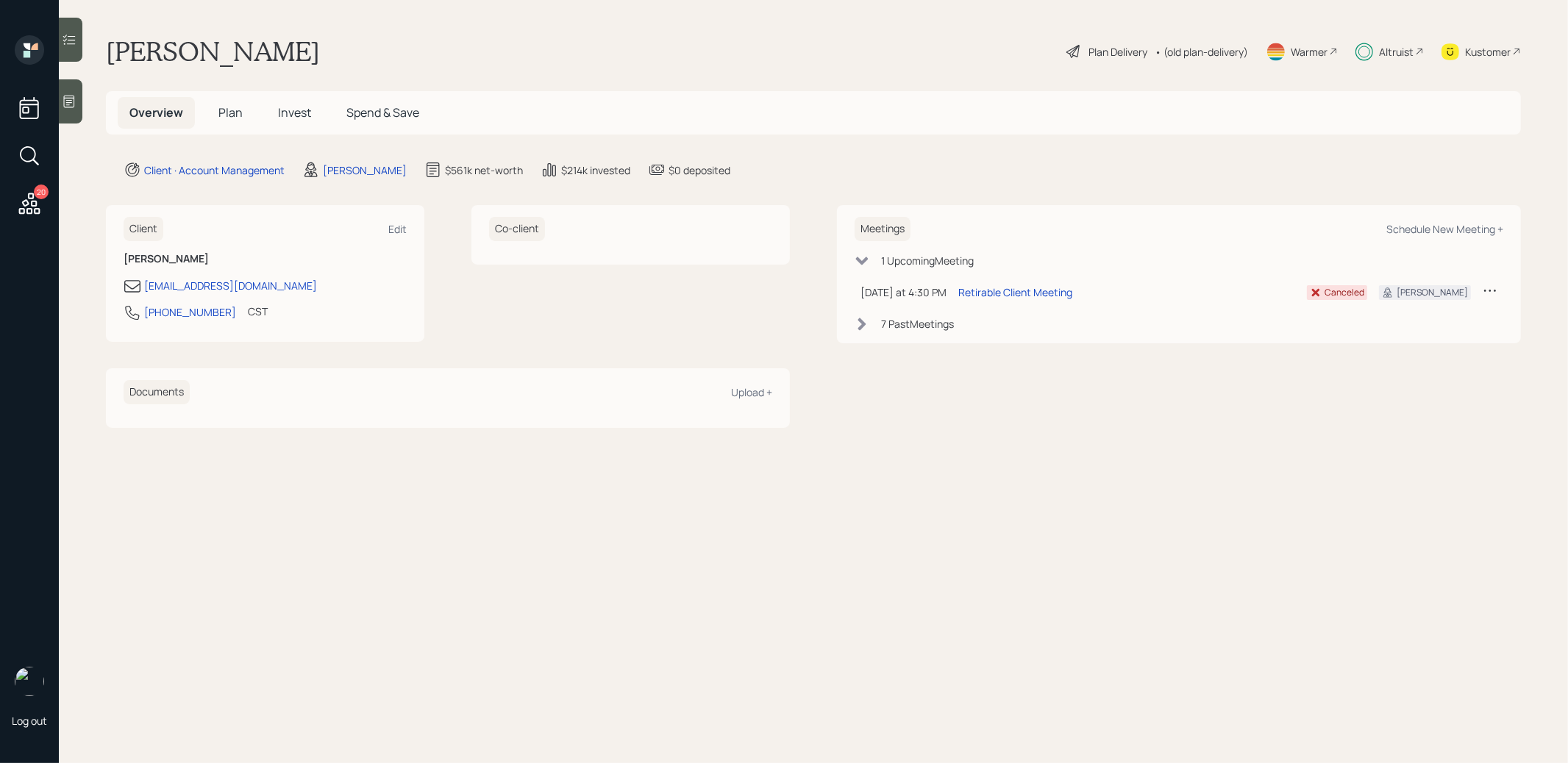
click at [299, 116] on span "Invest" at bounding box center [295, 113] width 33 height 17
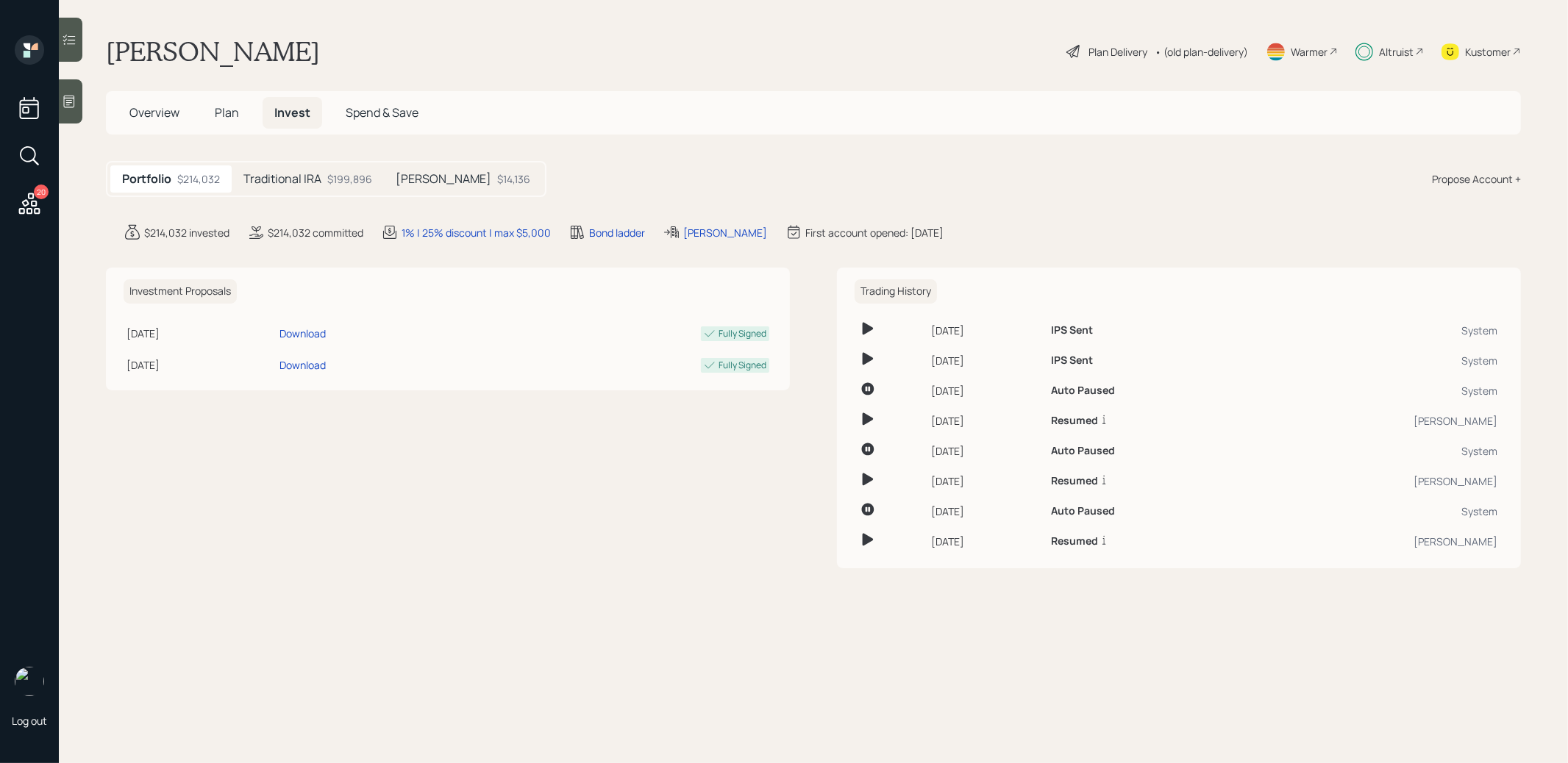
click at [224, 112] on span "Plan" at bounding box center [227, 113] width 24 height 17
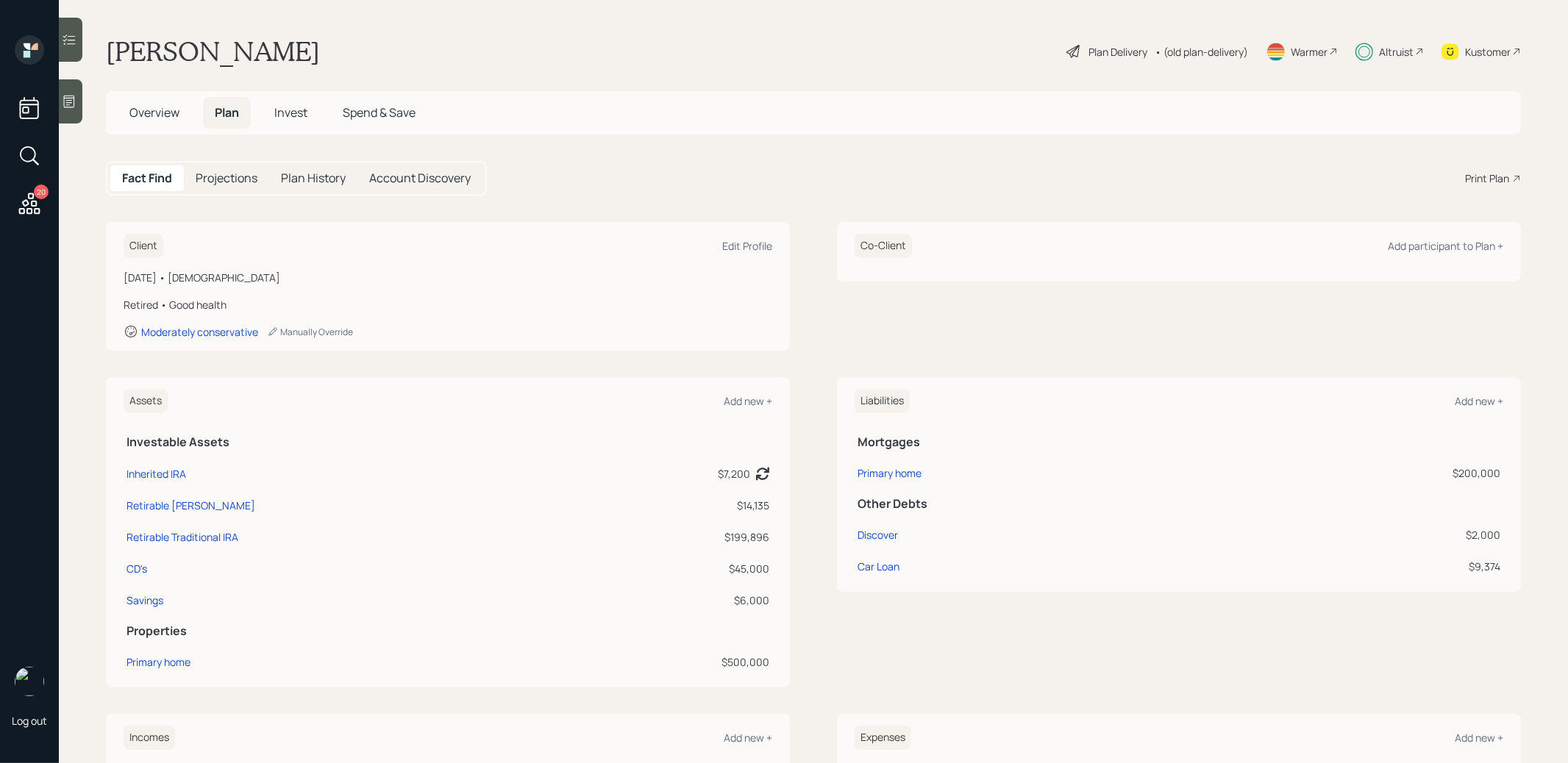
click at [1094, 50] on div "Plan Delivery" at bounding box center [1118, 52] width 59 height 16
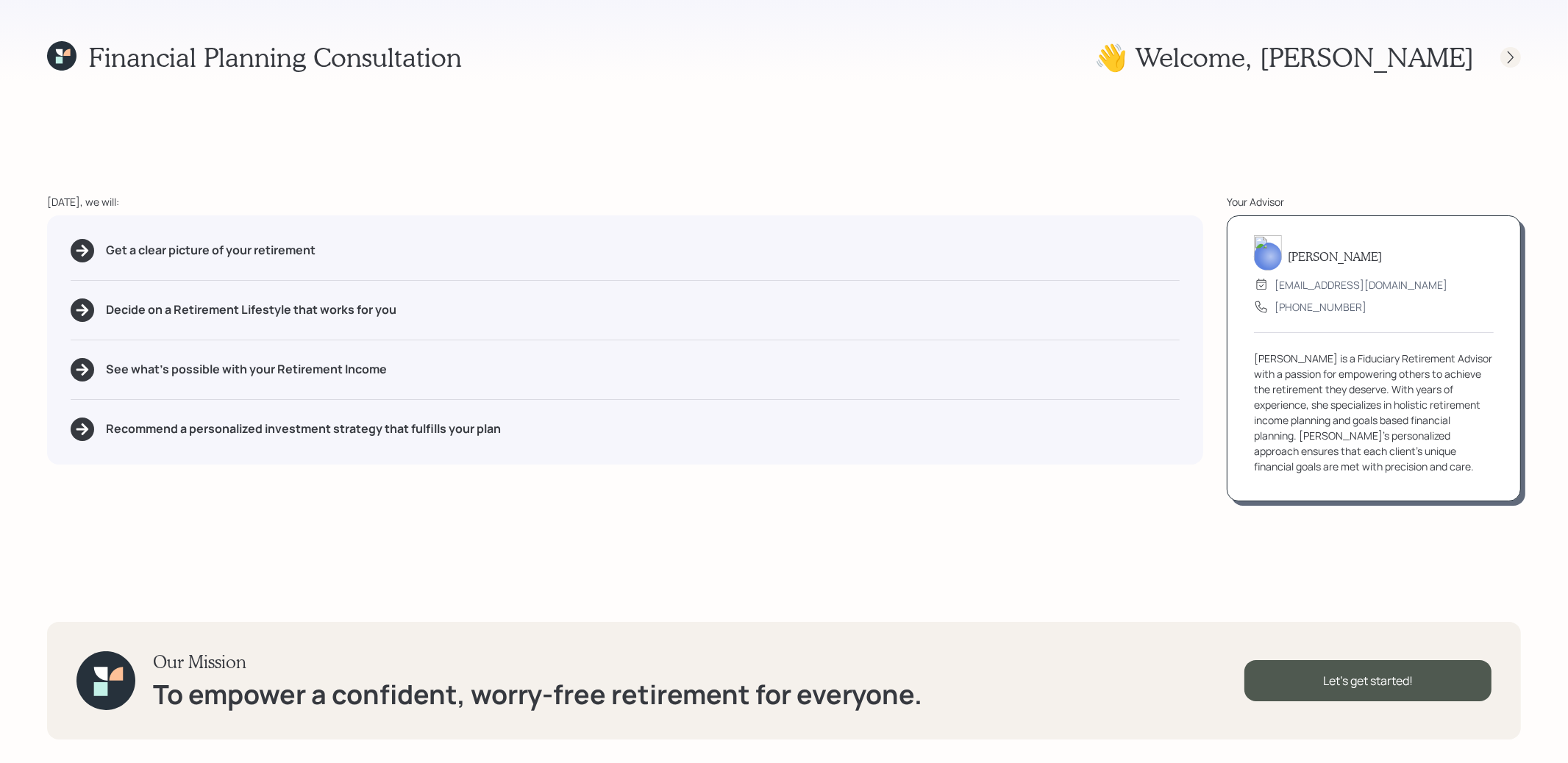
click at [1512, 55] on icon at bounding box center [1511, 57] width 15 height 15
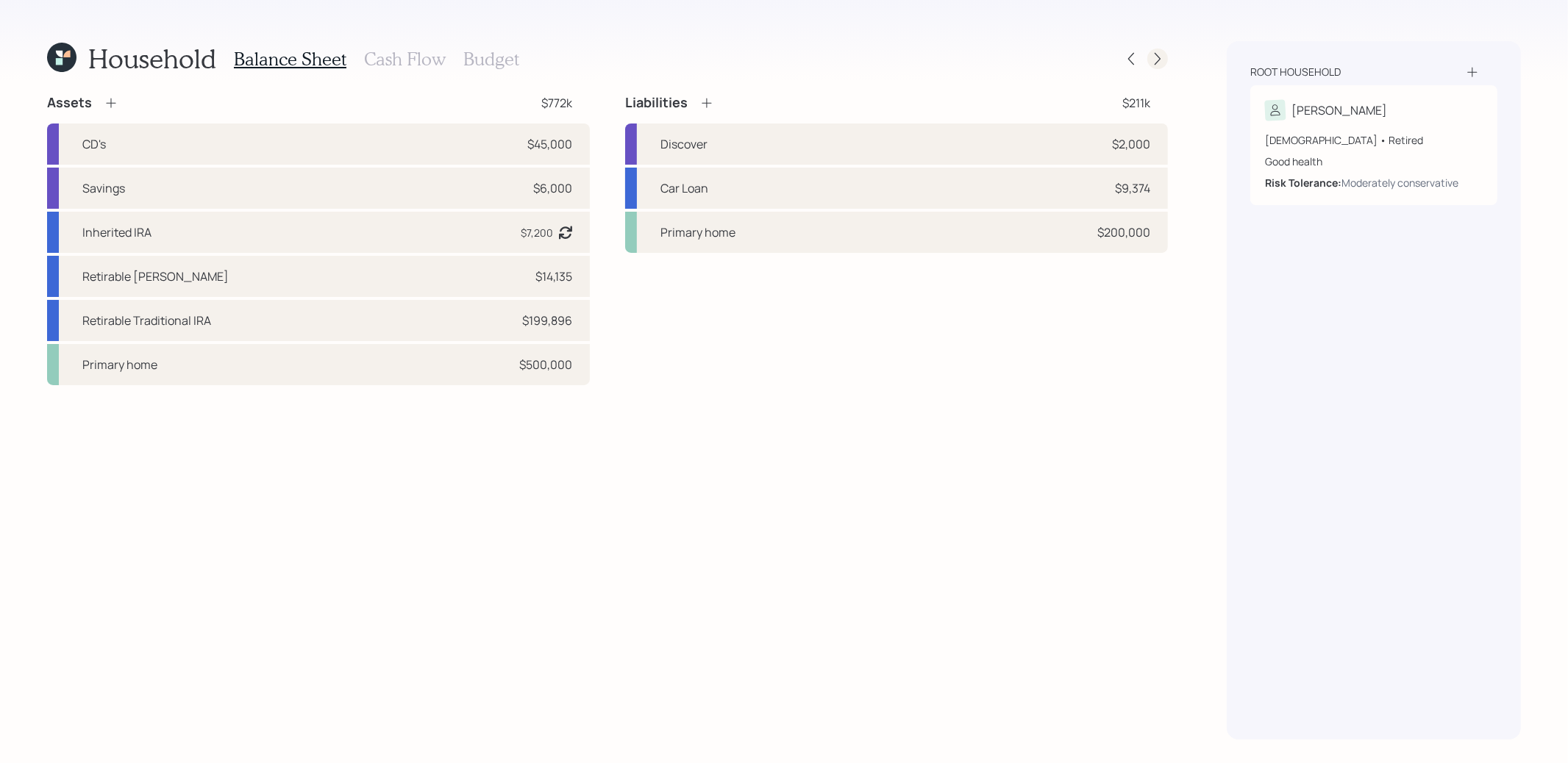
click at [1158, 57] on icon at bounding box center [1157, 59] width 6 height 13
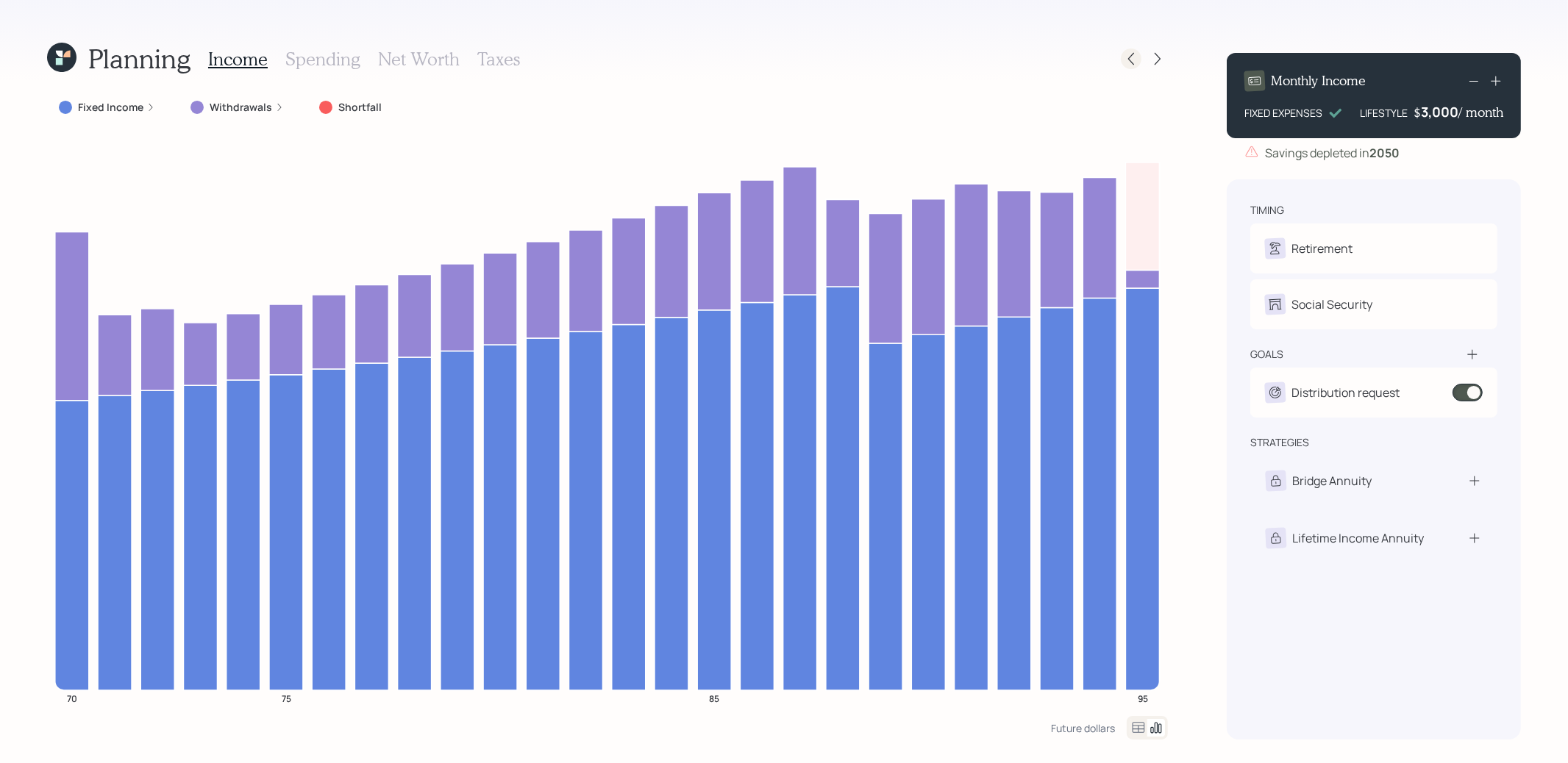
click at [1133, 65] on icon at bounding box center [1131, 59] width 15 height 15
